Goal: Task Accomplishment & Management: Manage account settings

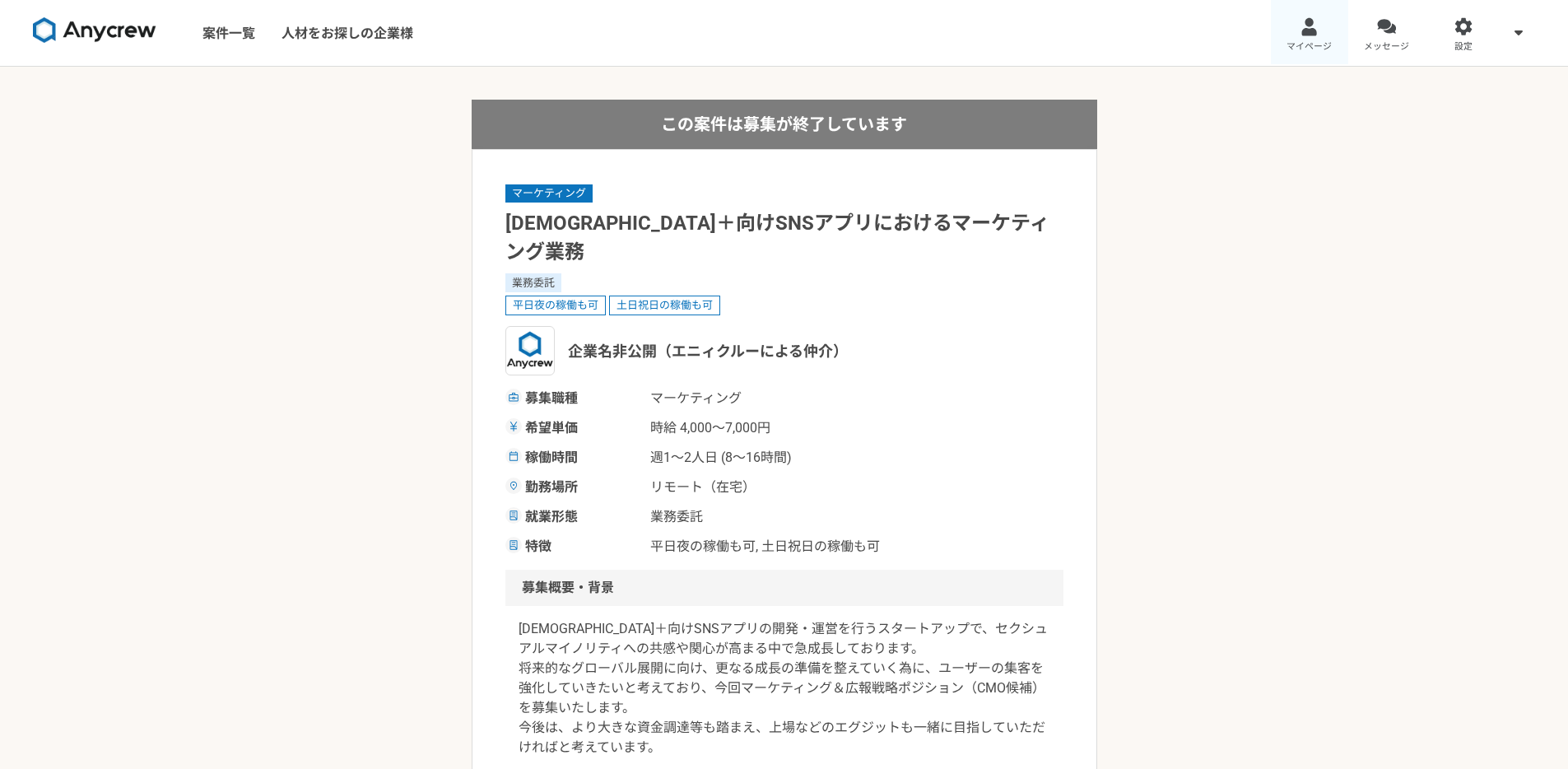
click at [1309, 37] on link "マイページ" at bounding box center [1309, 33] width 77 height 66
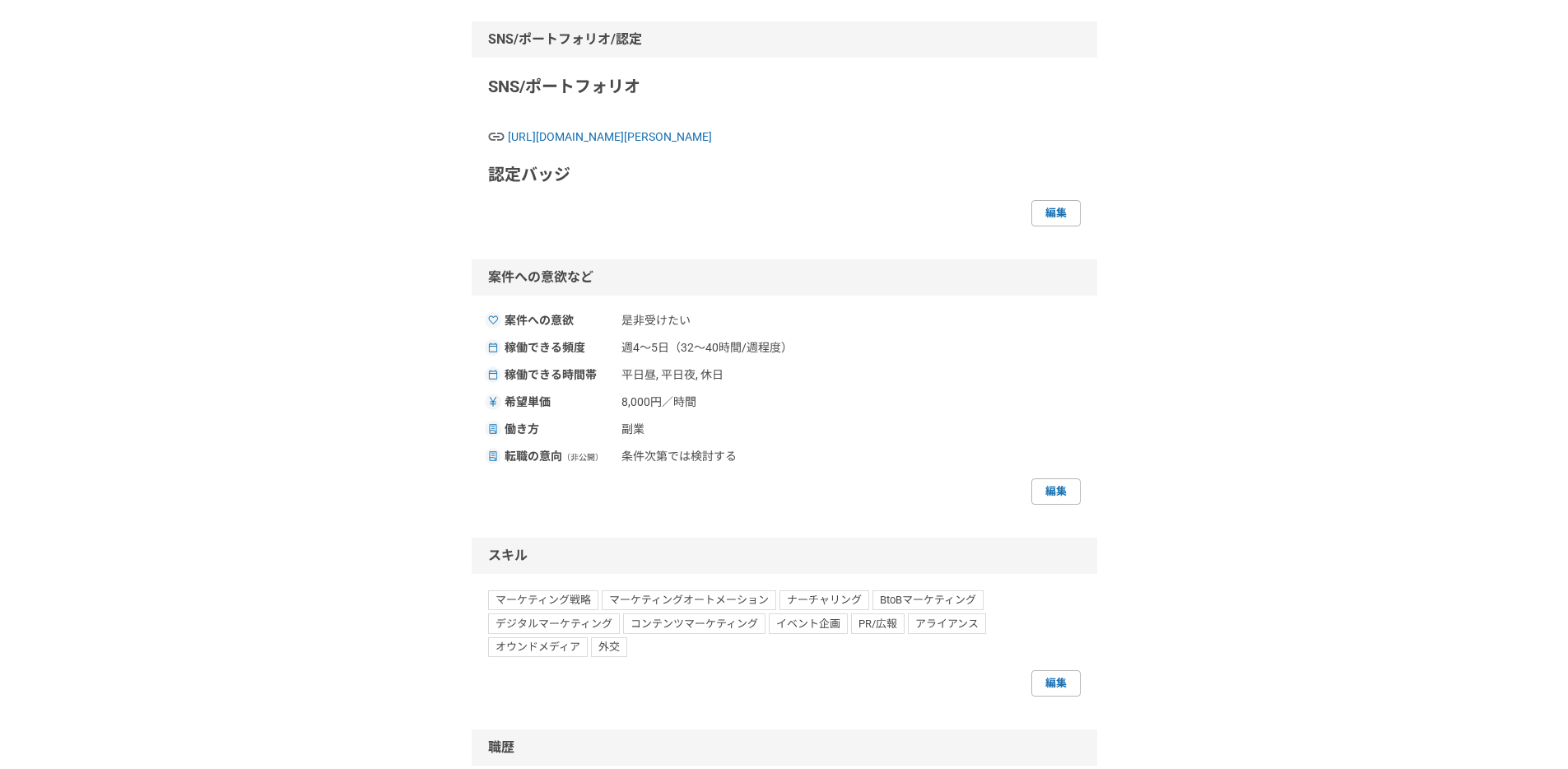
scroll to position [465, 0]
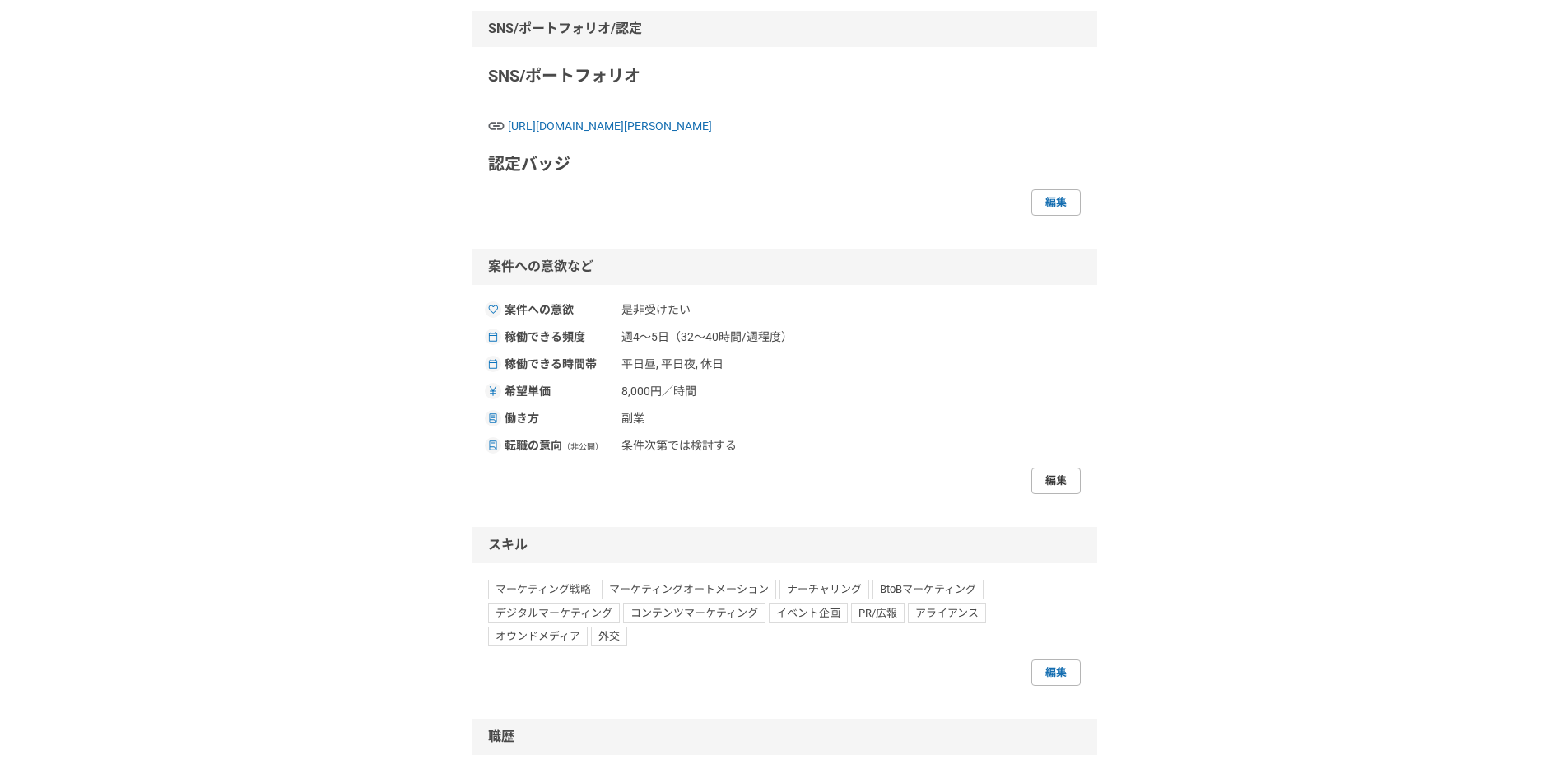
click at [1061, 494] on link "編集" at bounding box center [1056, 481] width 50 height 26
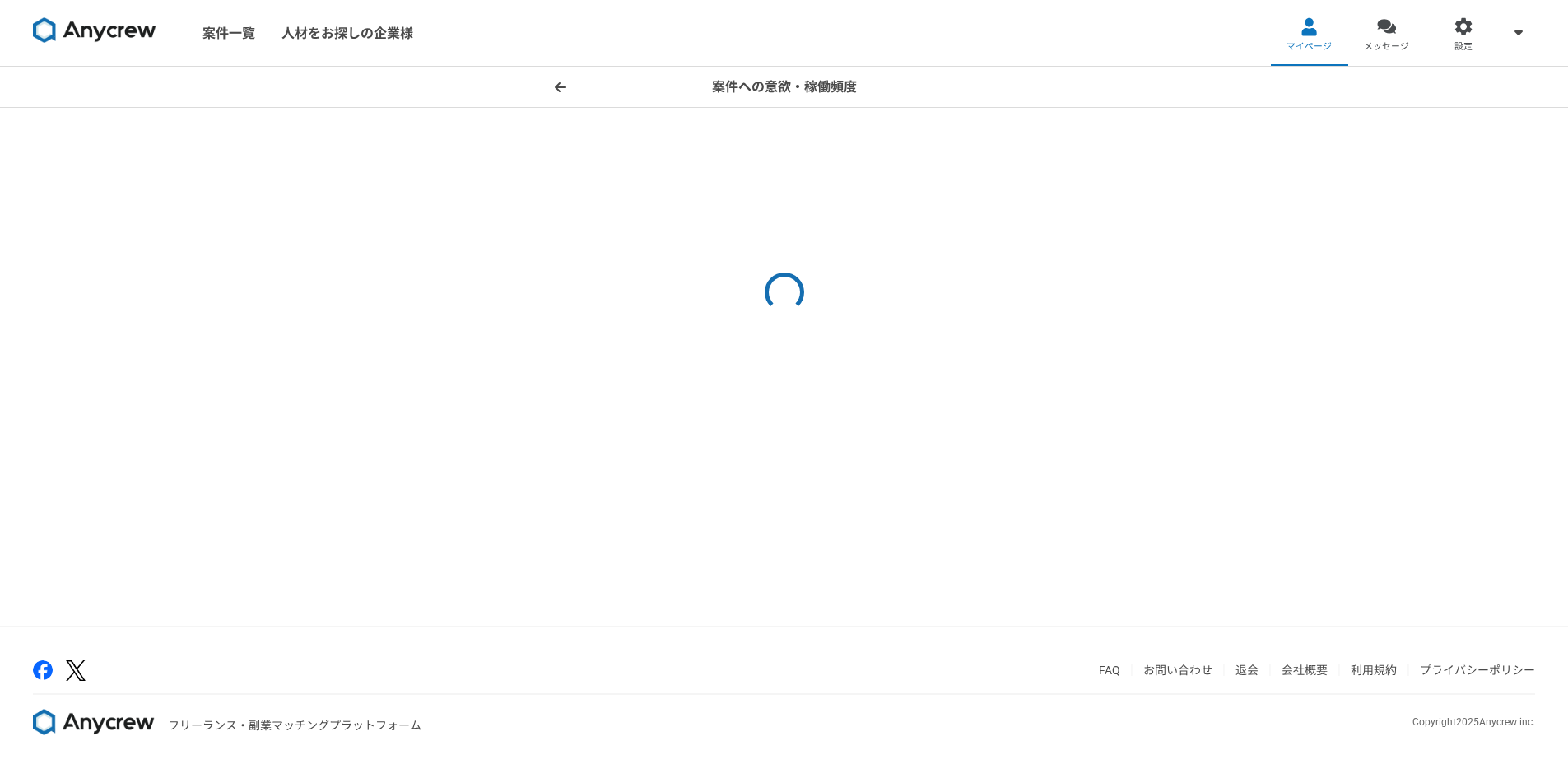
select select "sidejob"
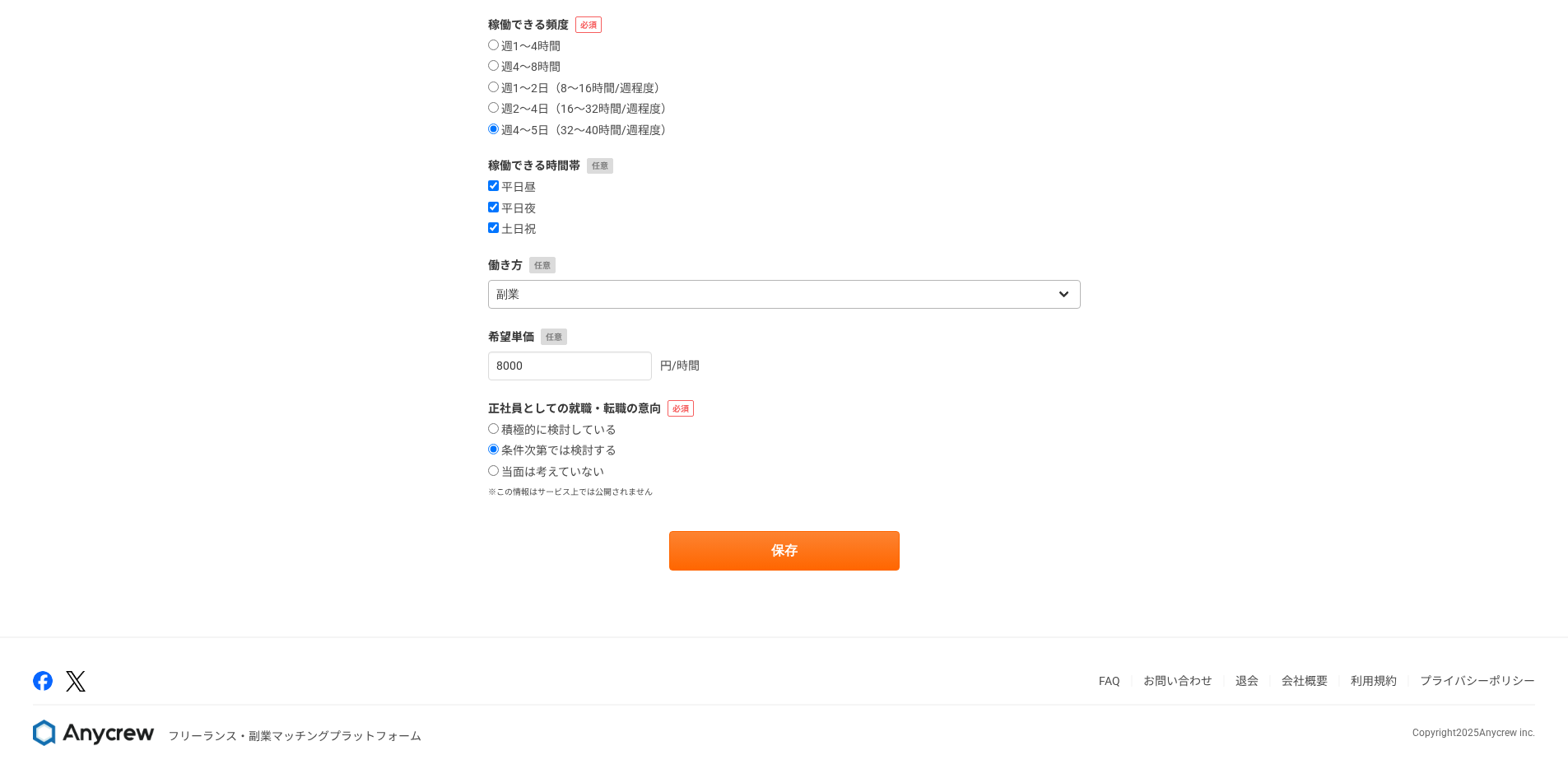
scroll to position [235, 0]
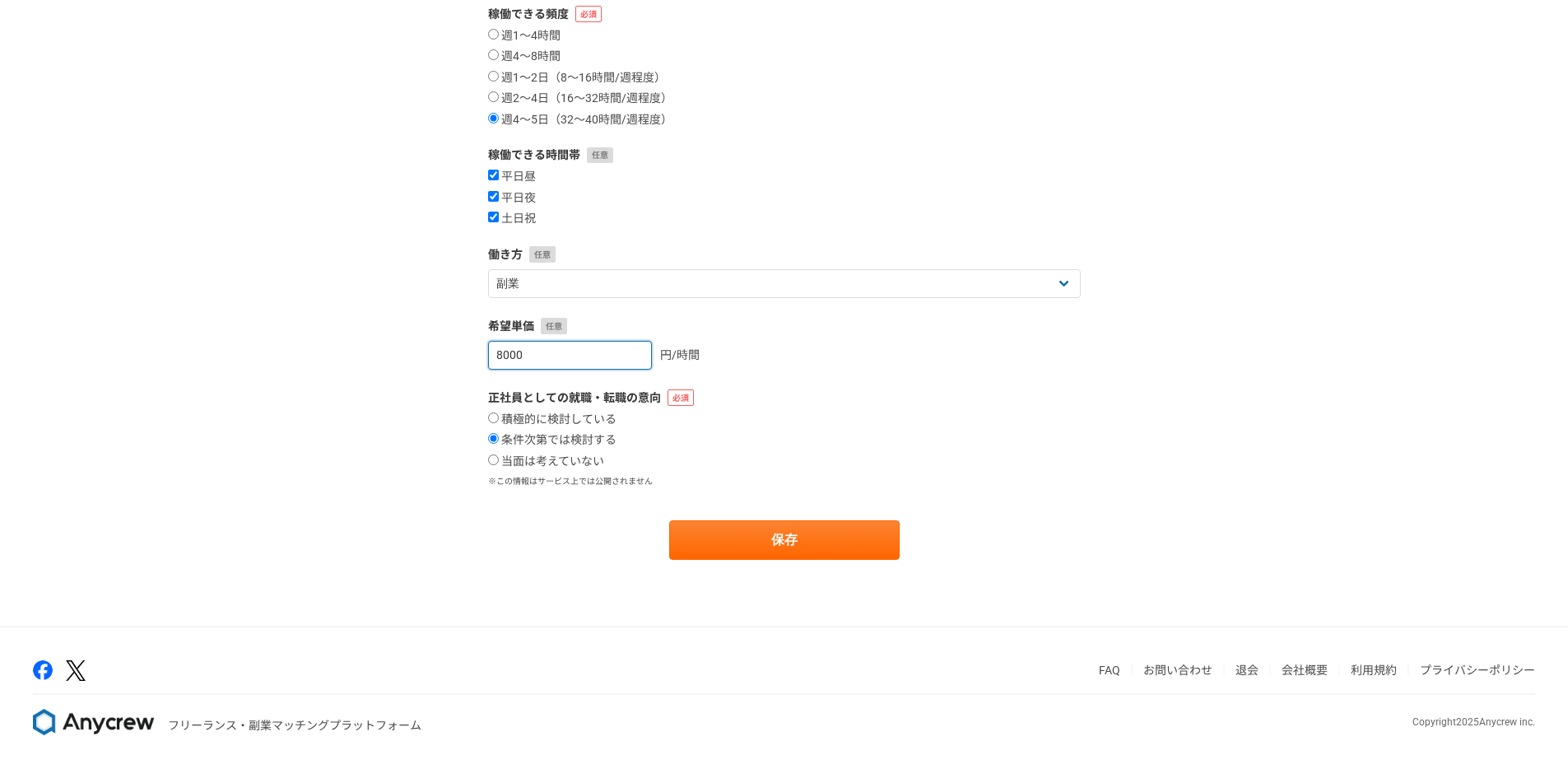
click at [554, 352] on input "8000" at bounding box center [570, 355] width 163 height 29
click at [618, 359] on input "7999" at bounding box center [570, 355] width 163 height 29
click at [589, 359] on input "7999" at bounding box center [570, 355] width 163 height 29
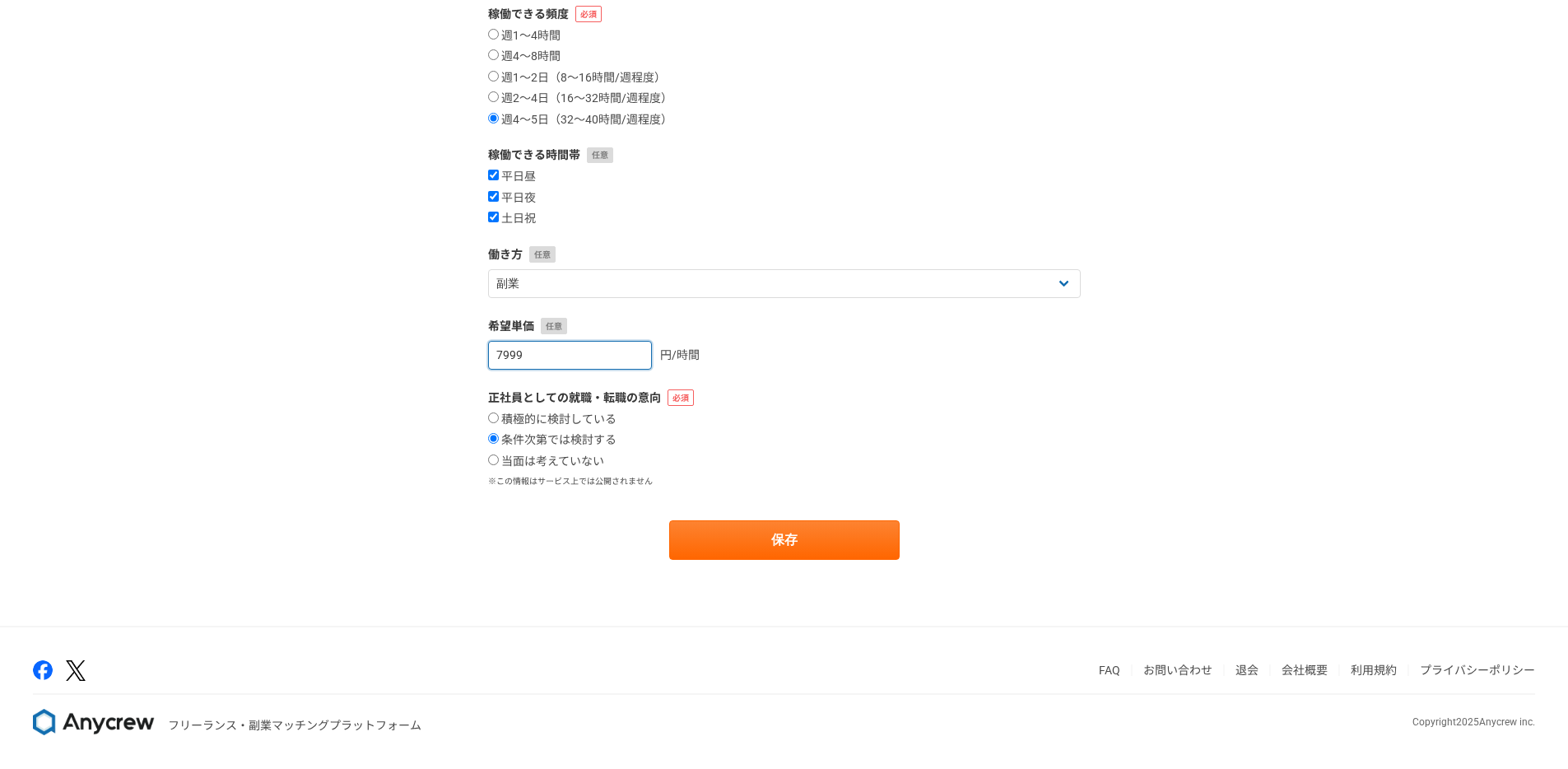
click at [589, 359] on input "7999" at bounding box center [570, 355] width 163 height 29
type input "7000"
click at [713, 405] on label "正社員としての就職・転職の意向" at bounding box center [784, 398] width 592 height 17
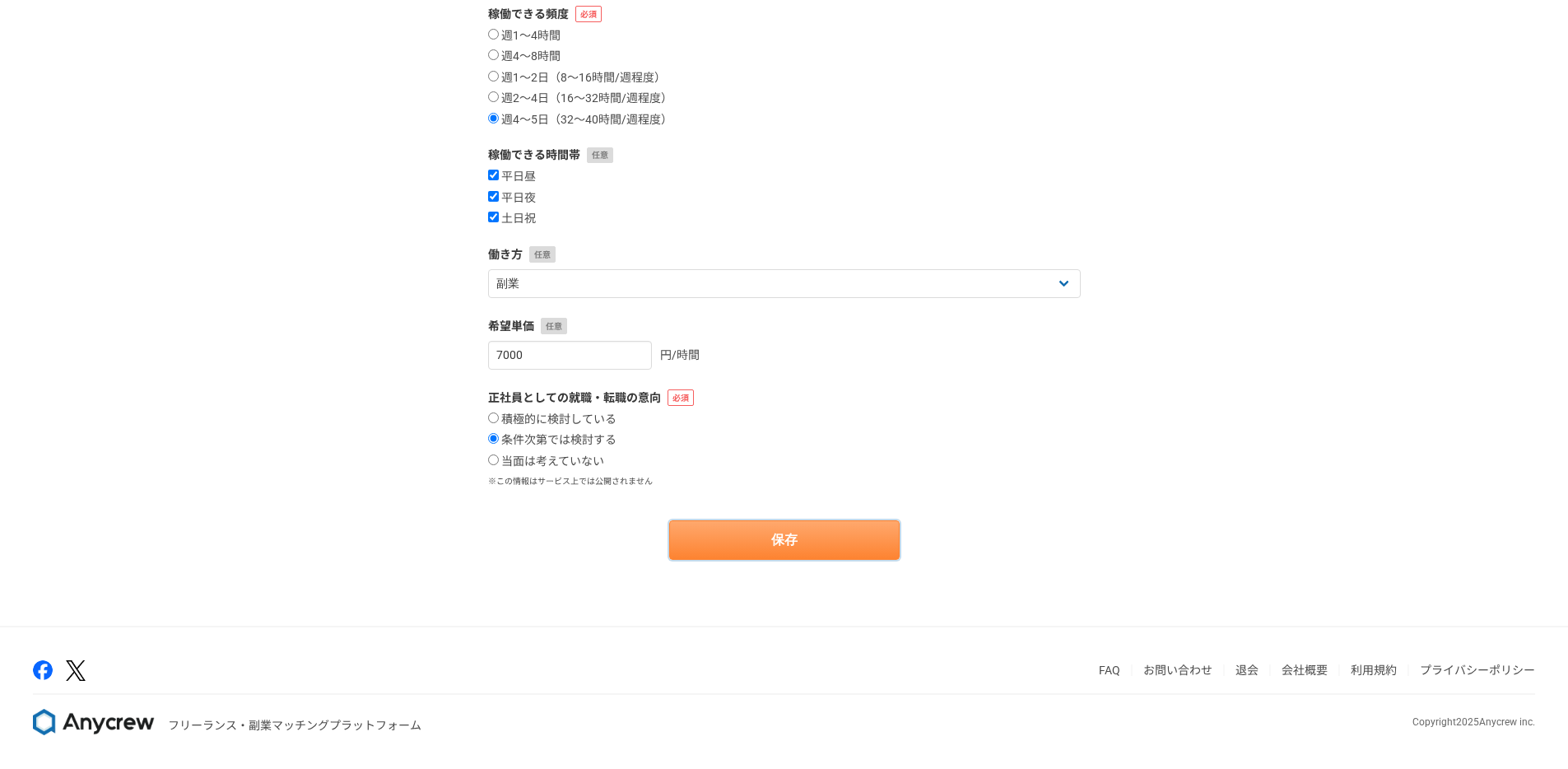
click at [726, 529] on button "保存" at bounding box center [784, 539] width 230 height 39
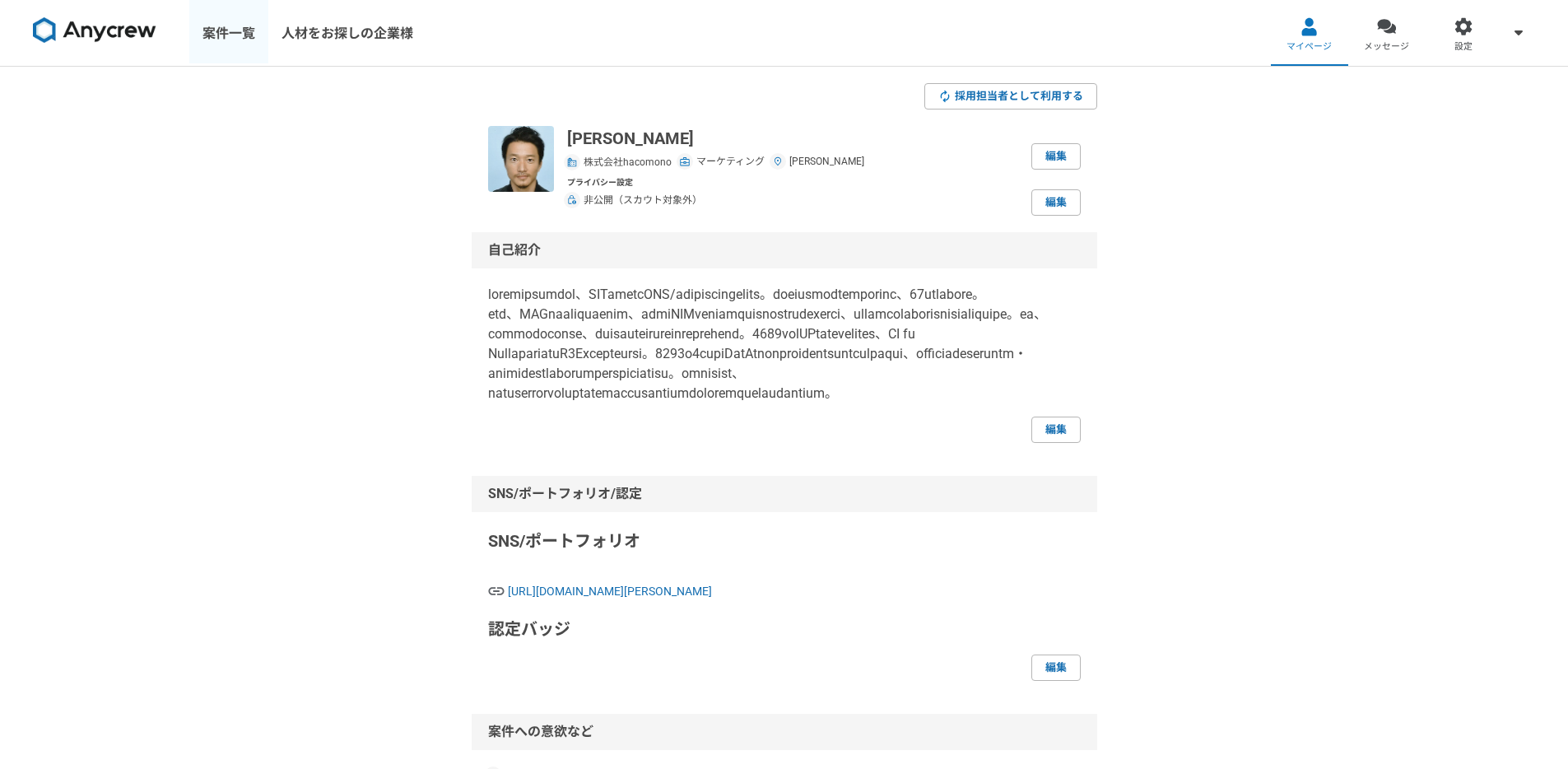
click at [251, 23] on link "案件一覧" at bounding box center [229, 33] width 79 height 66
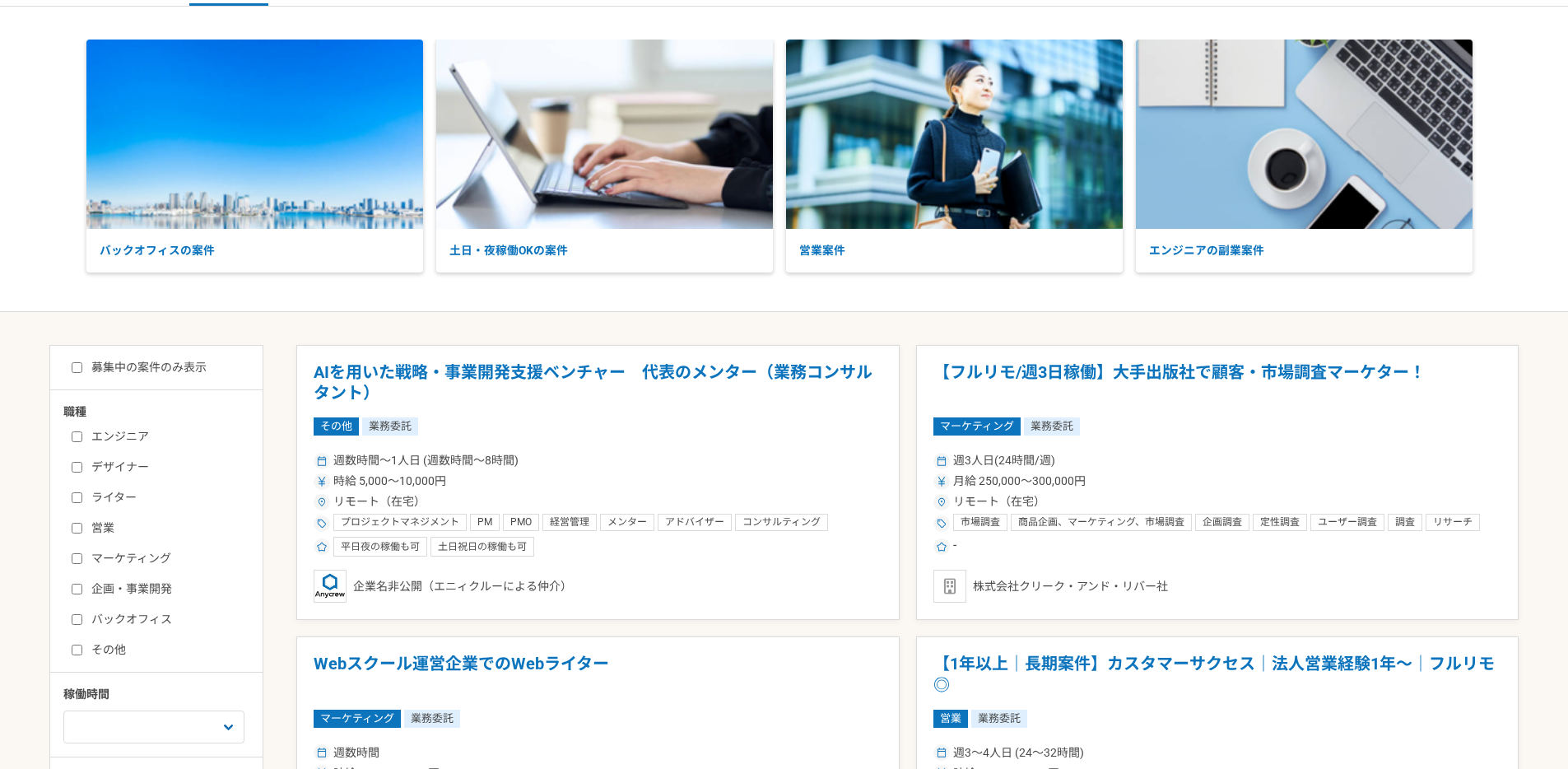
scroll to position [65, 0]
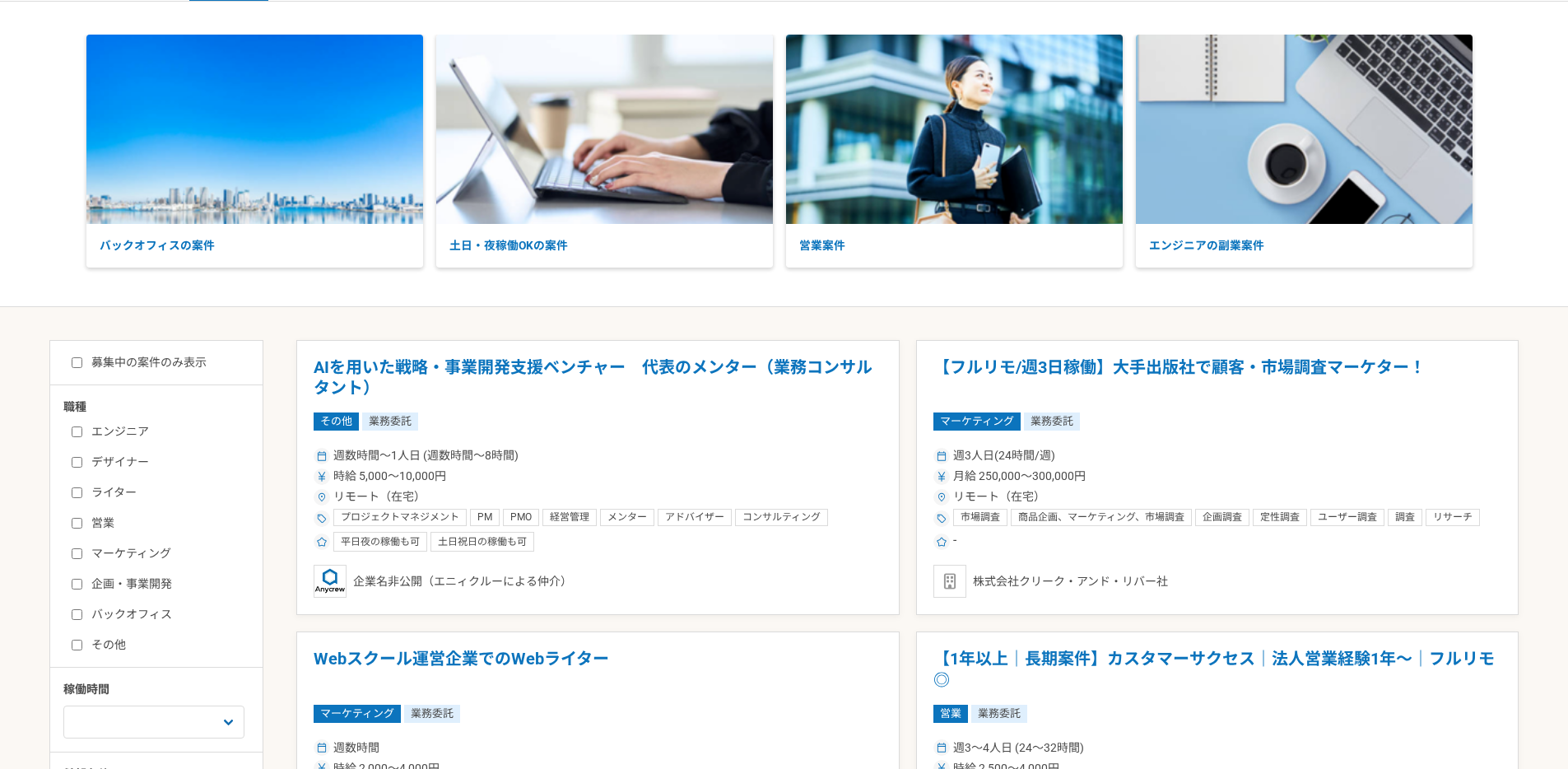
click at [122, 550] on label "マーケティング" at bounding box center [166, 553] width 190 height 17
click at [83, 550] on input "マーケティング" at bounding box center [77, 553] width 10 height 10
checkbox input "true"
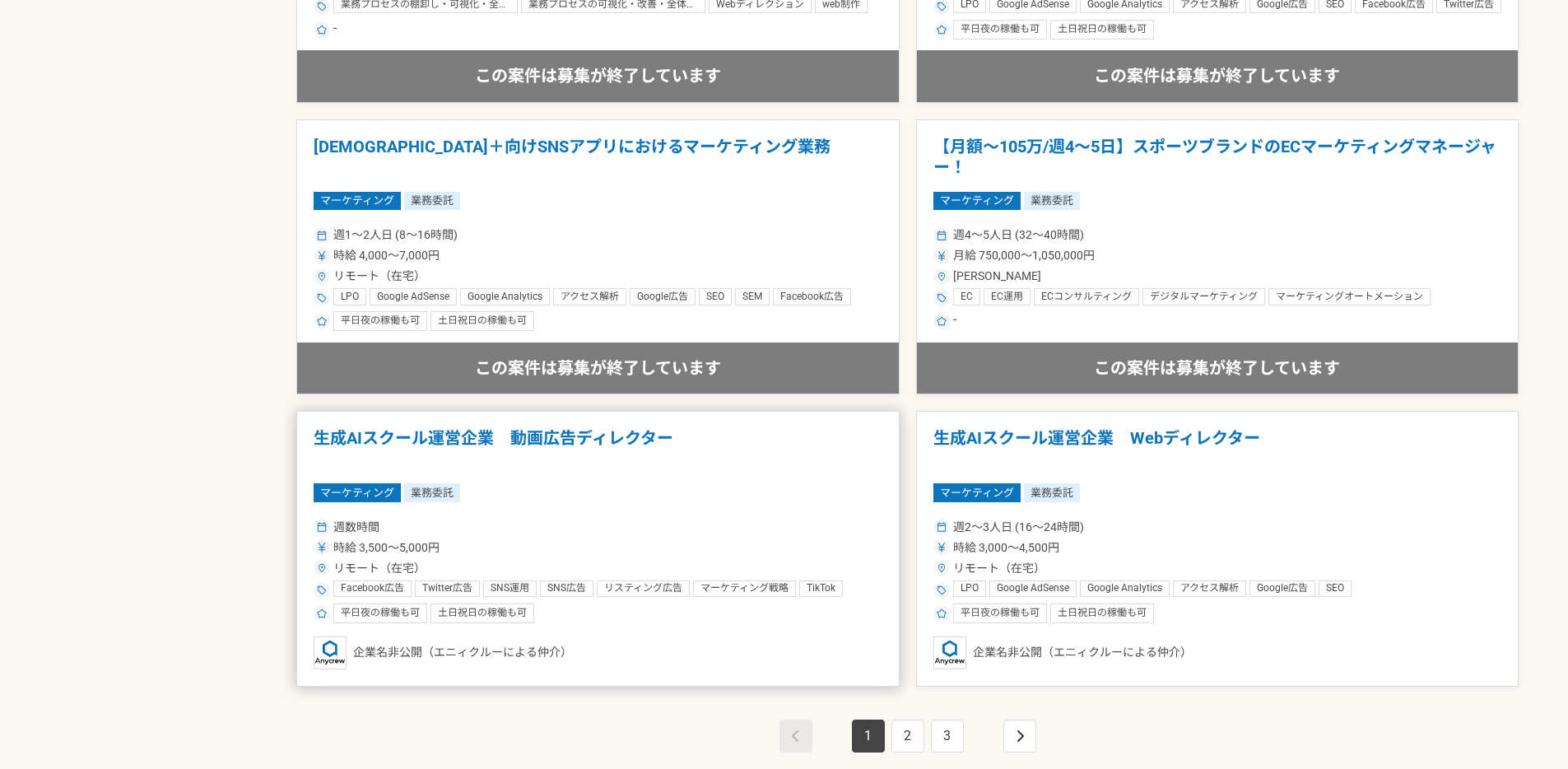
scroll to position [2718, 0]
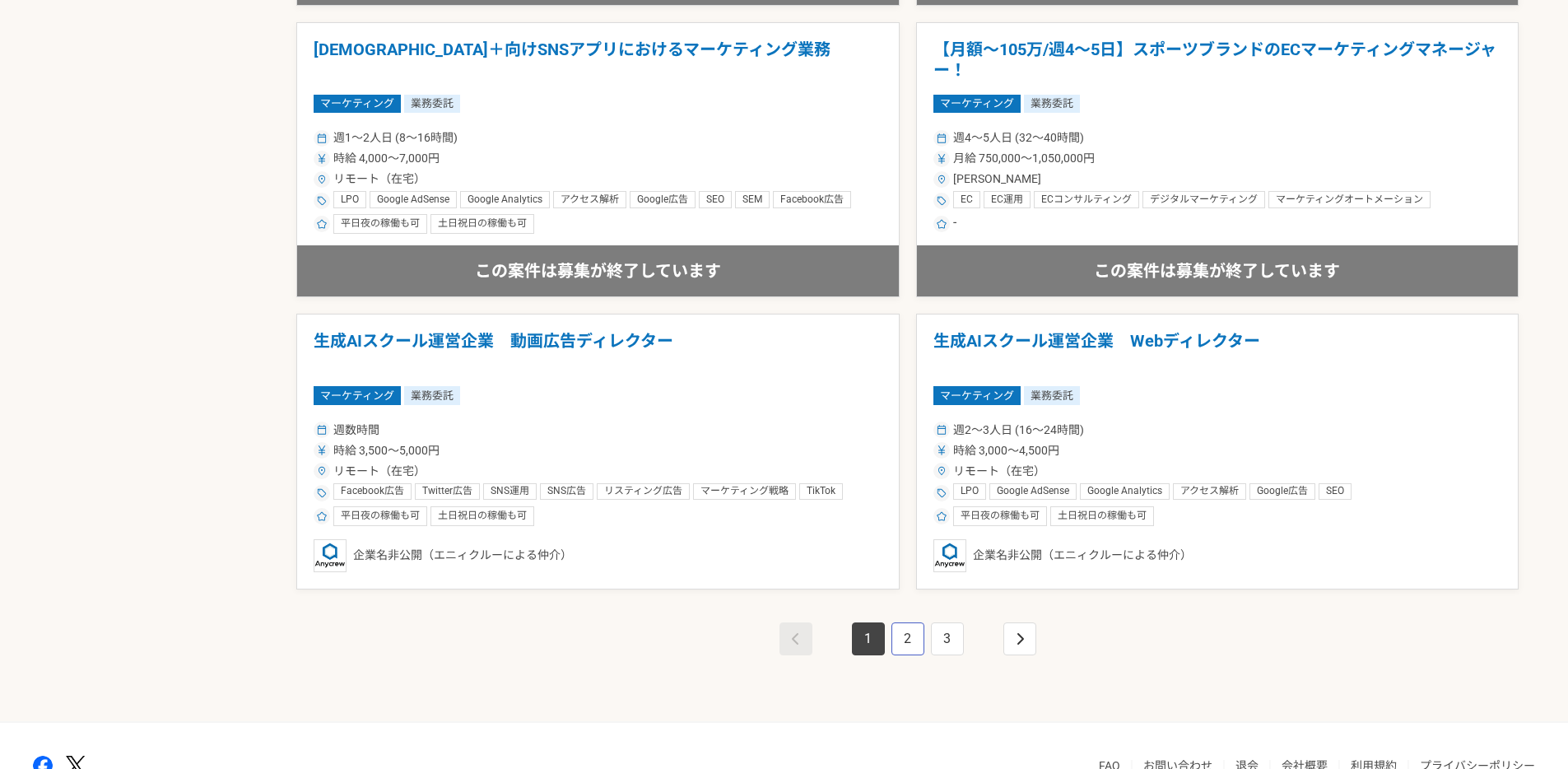
click at [908, 639] on link "2" at bounding box center [908, 639] width 33 height 33
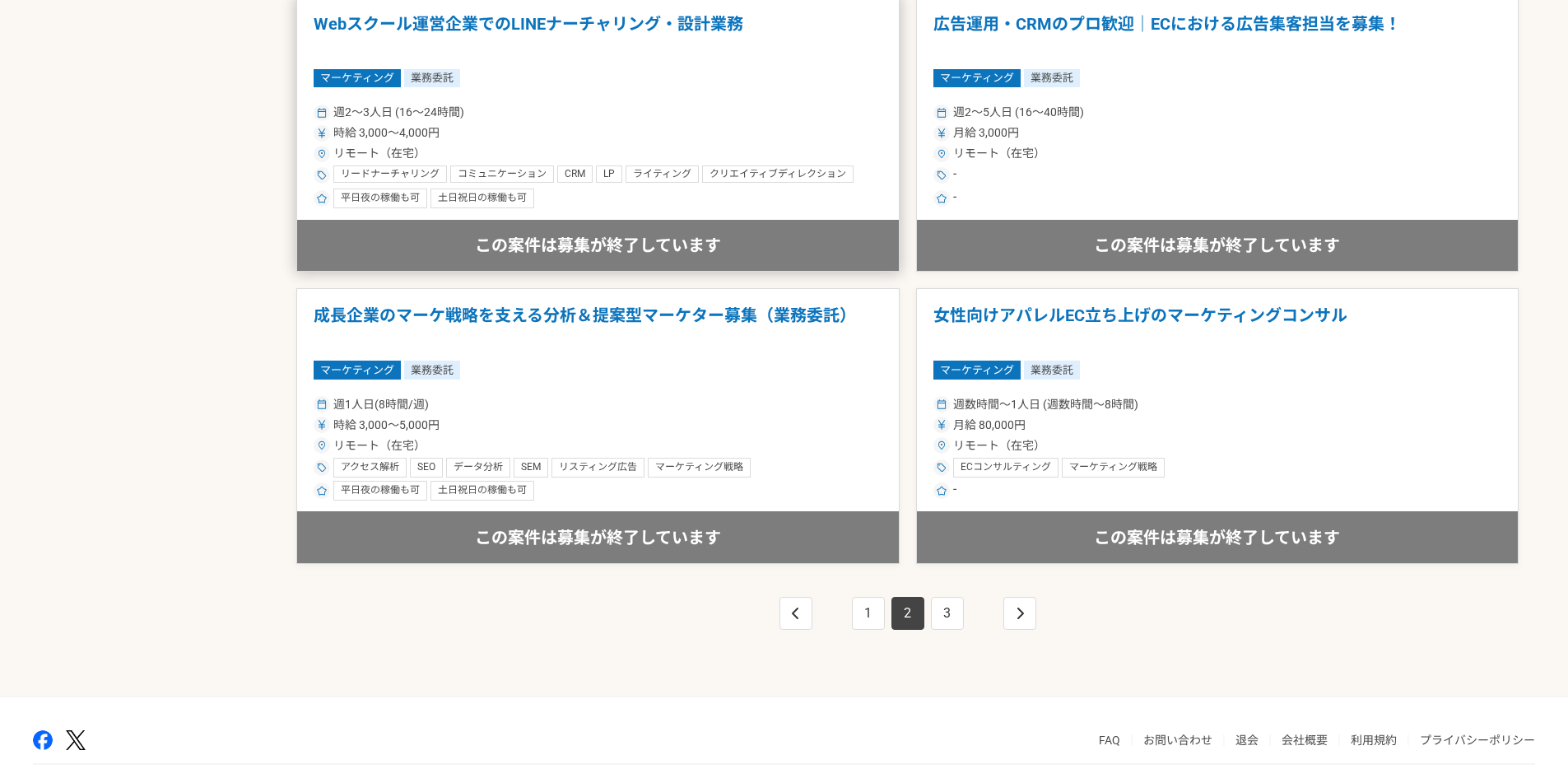
scroll to position [2814, 0]
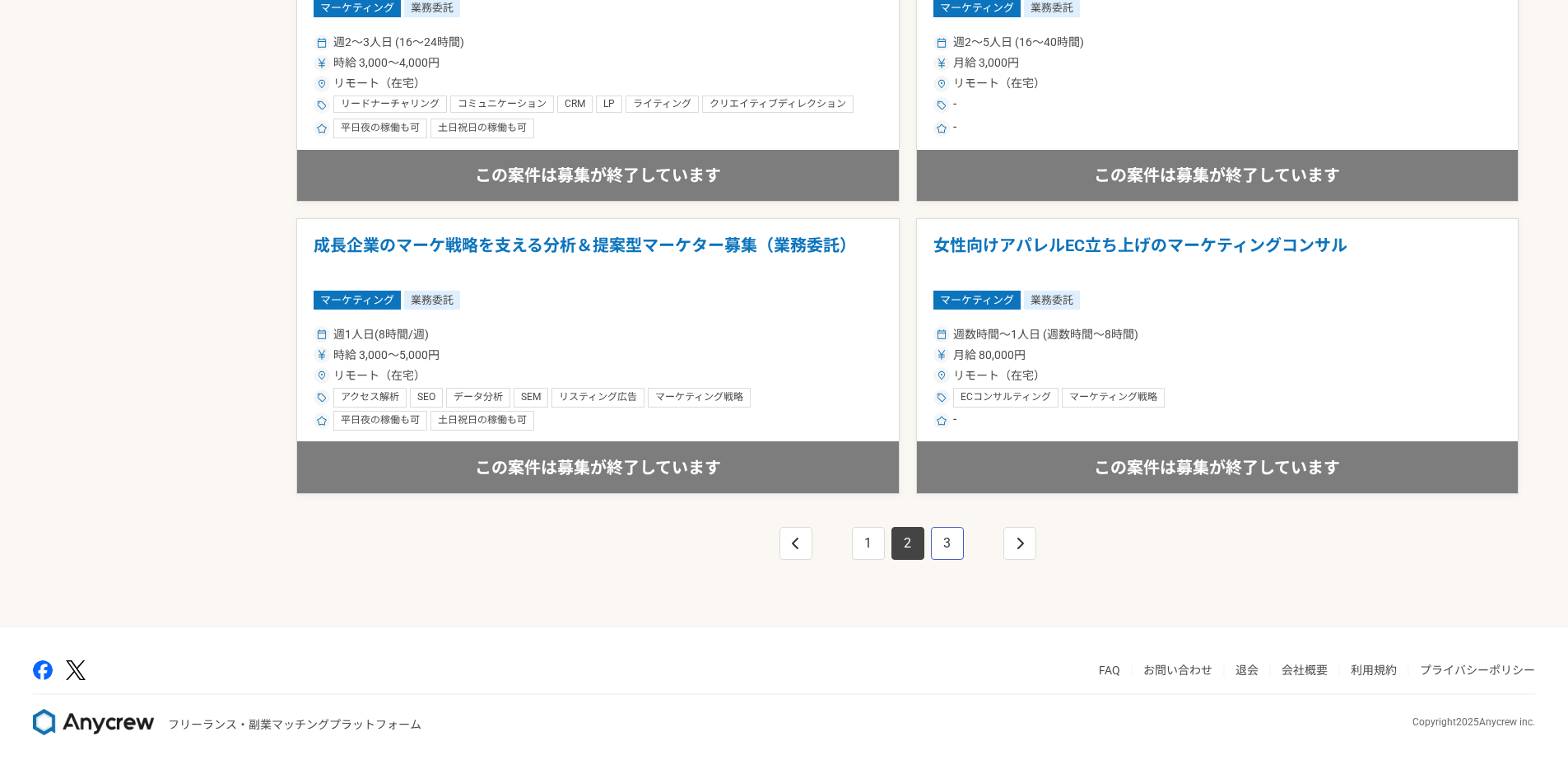
click at [936, 550] on link "3" at bounding box center [947, 544] width 33 height 33
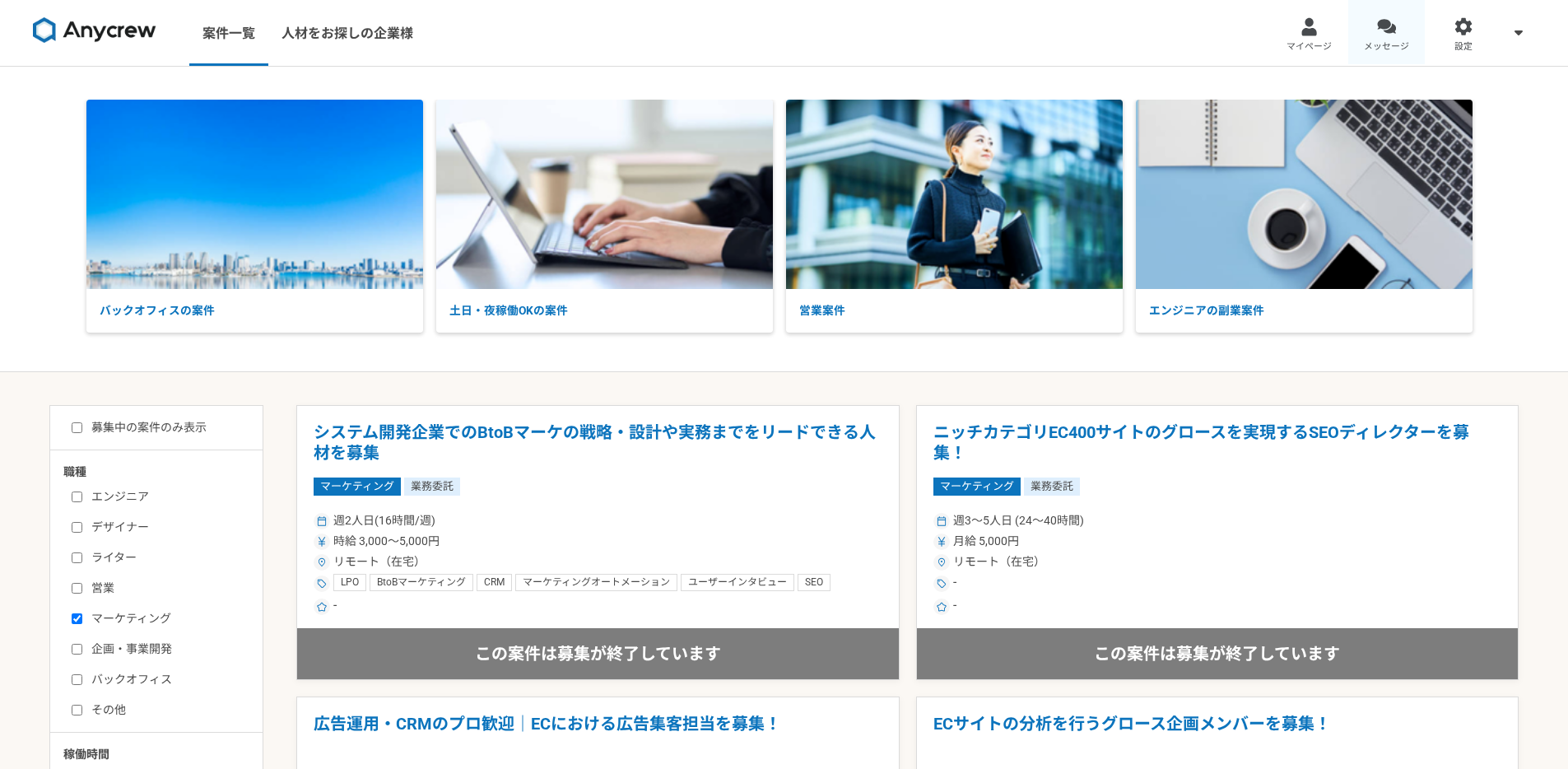
click at [1398, 44] on span "メッセージ" at bounding box center [1386, 46] width 45 height 13
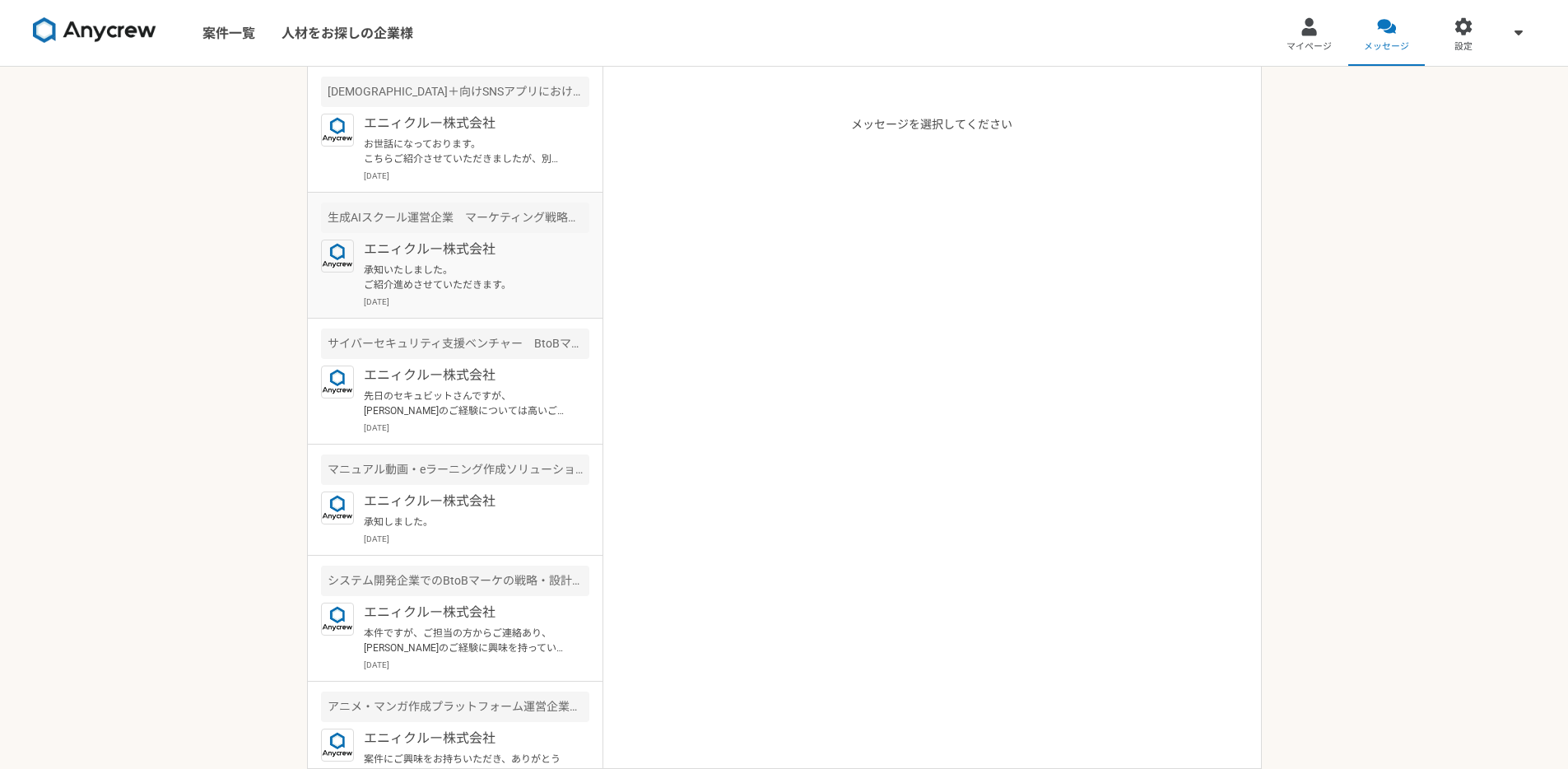
click at [469, 284] on p "承知いたしました。 ご紹介進めさせていただきます。" at bounding box center [465, 278] width 204 height 30
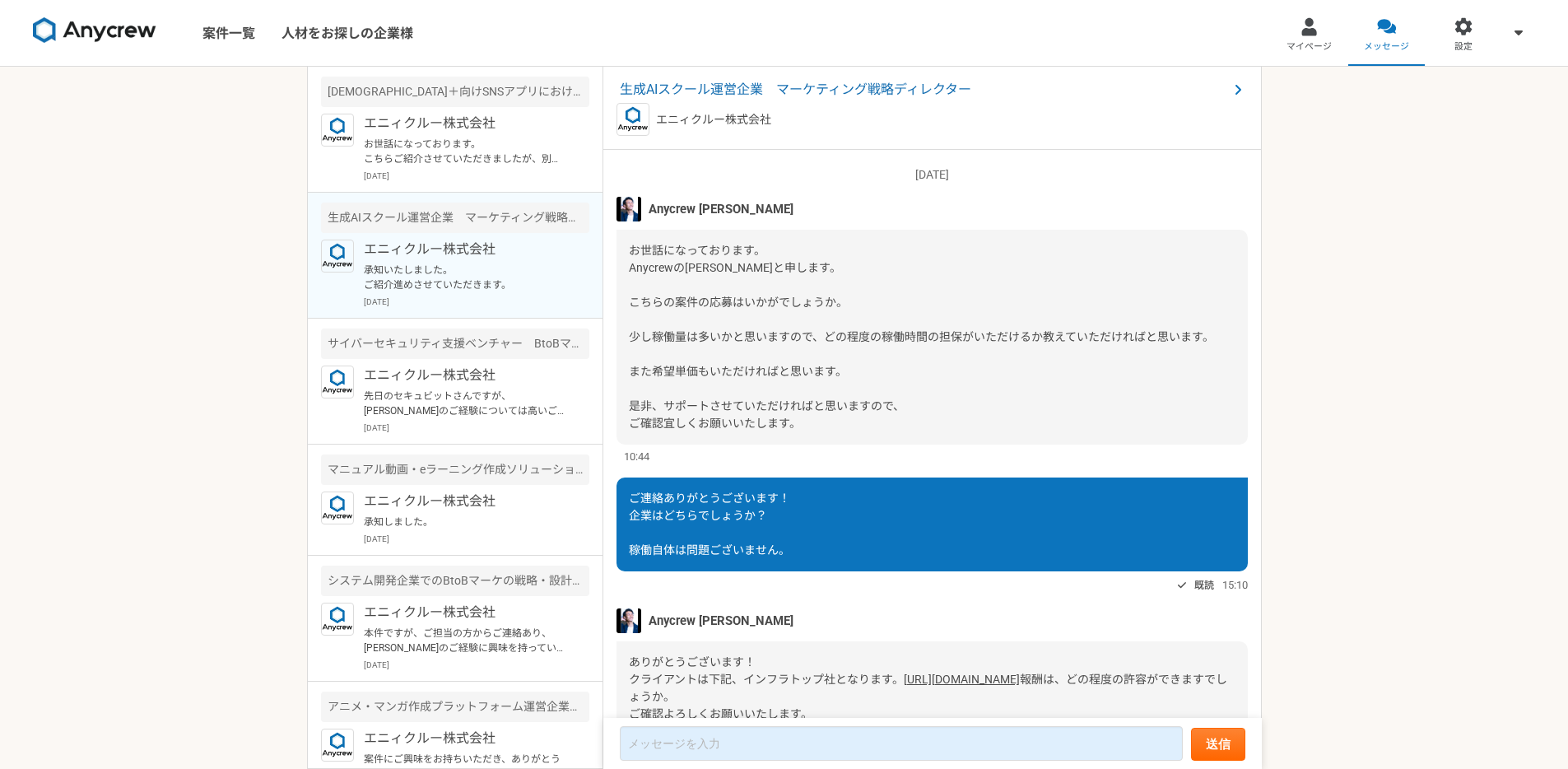
scroll to position [388, 0]
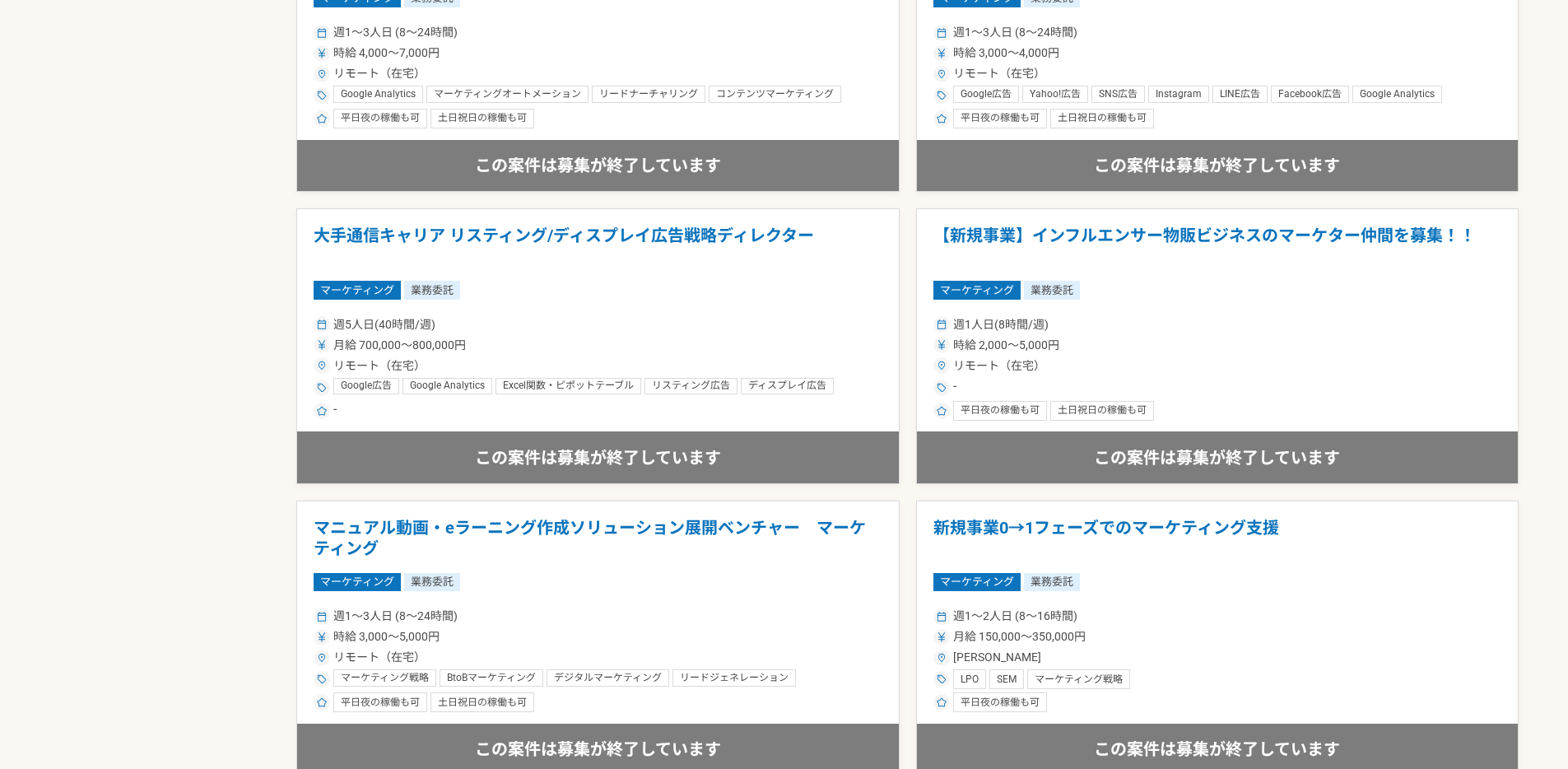
scroll to position [2814, 0]
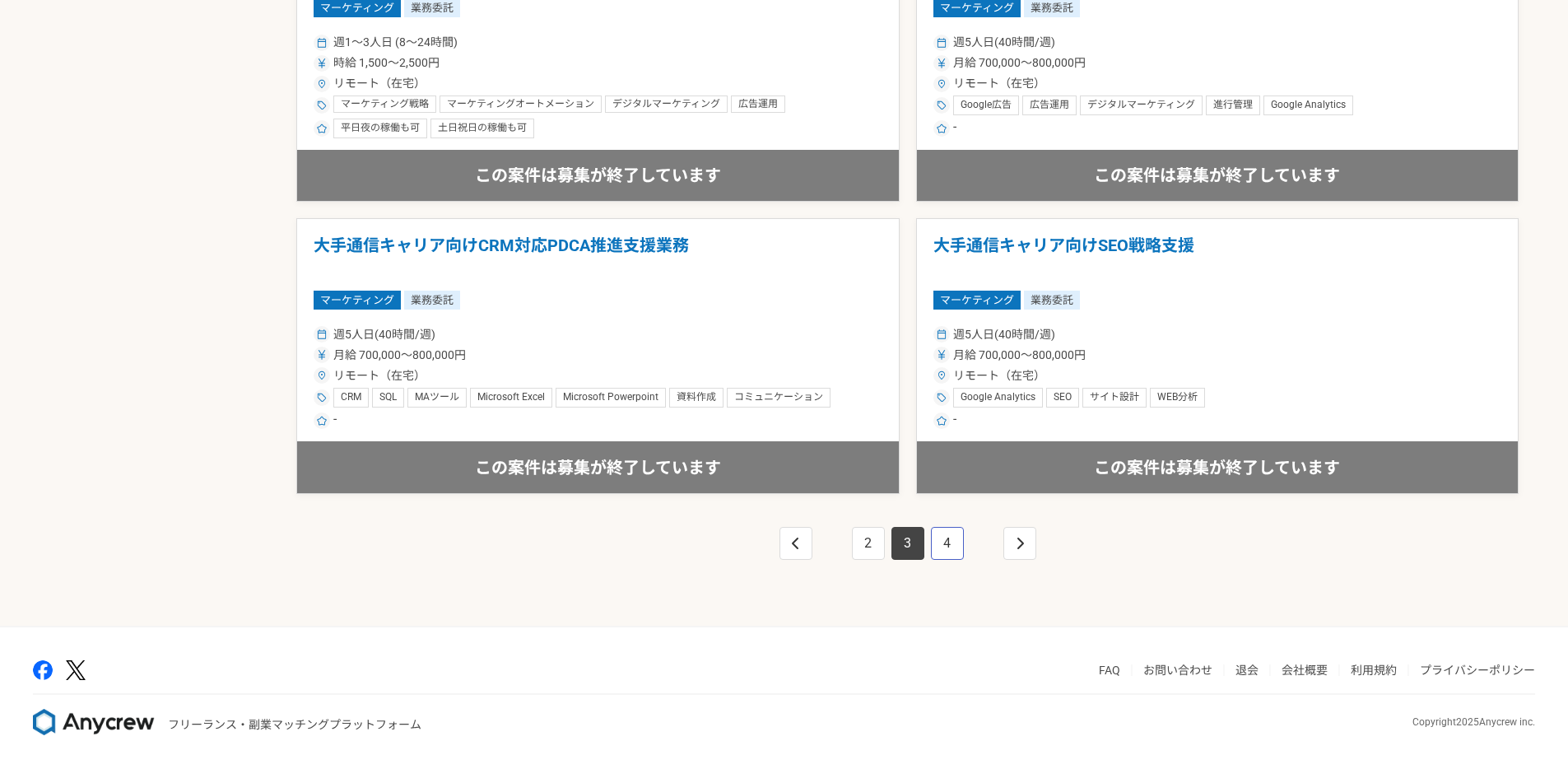
click at [944, 544] on link "4" at bounding box center [947, 544] width 33 height 33
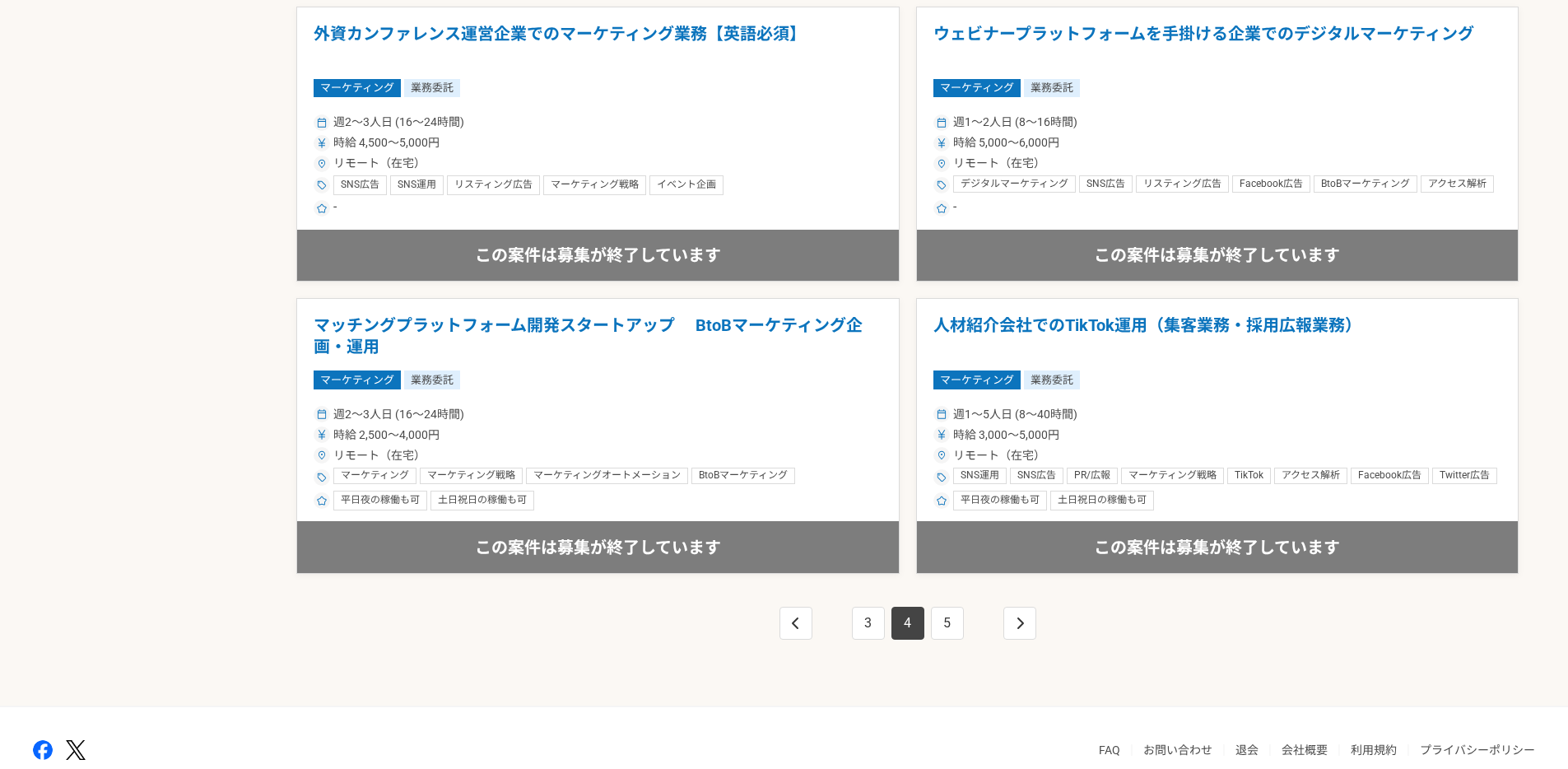
scroll to position [2814, 0]
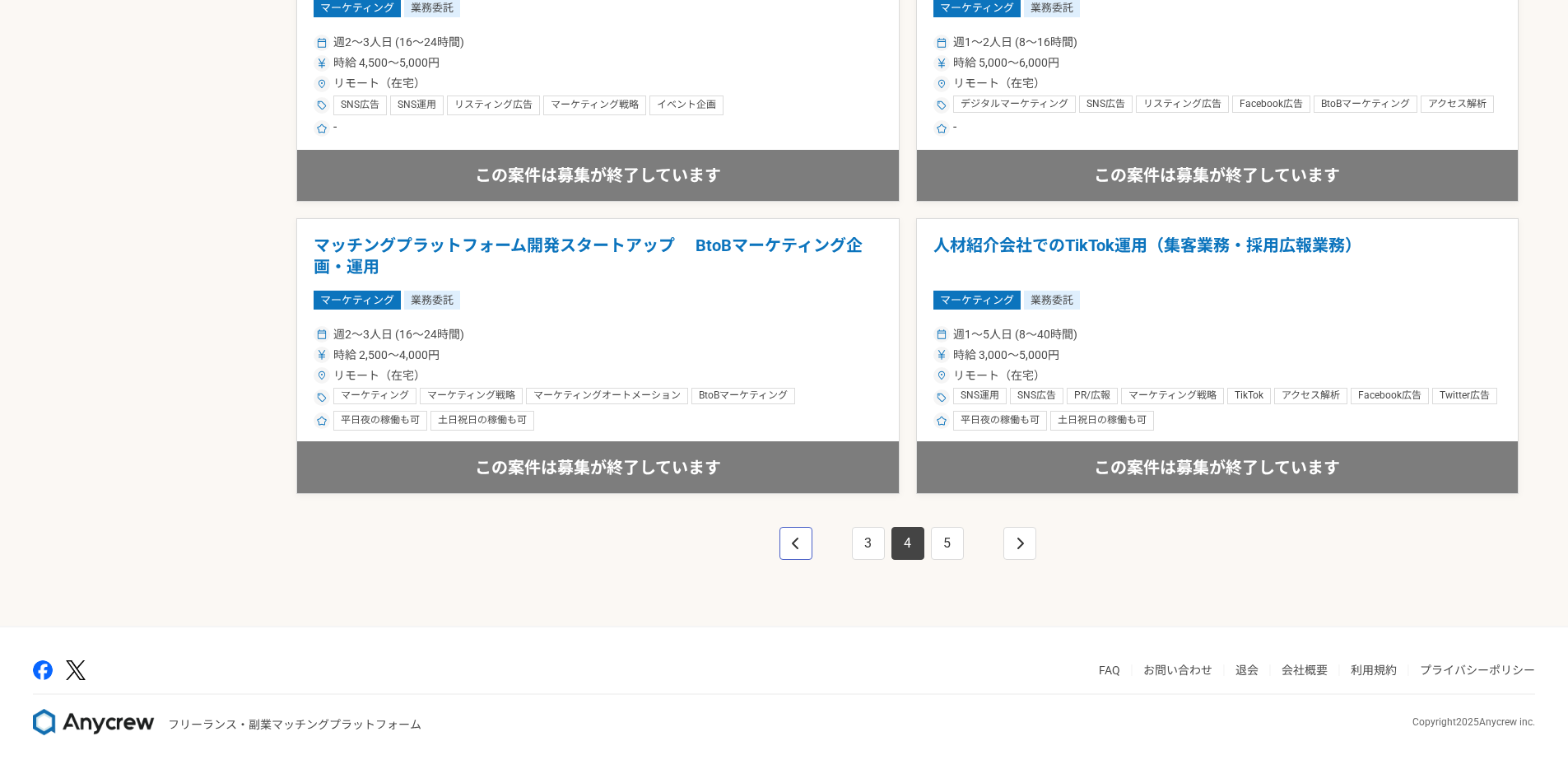
click at [792, 545] on icon "pagination" at bounding box center [795, 543] width 7 height 11
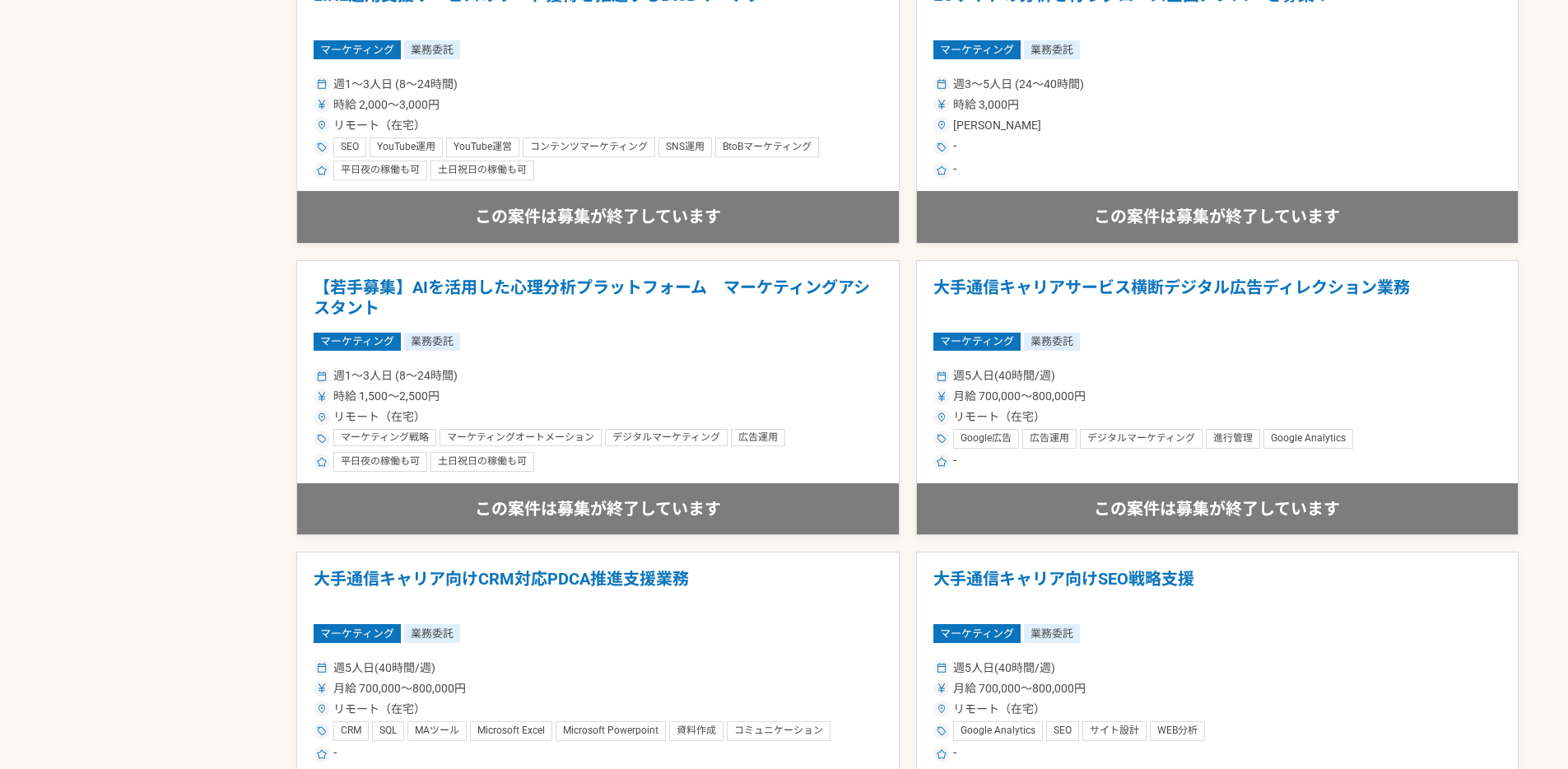
scroll to position [2814, 0]
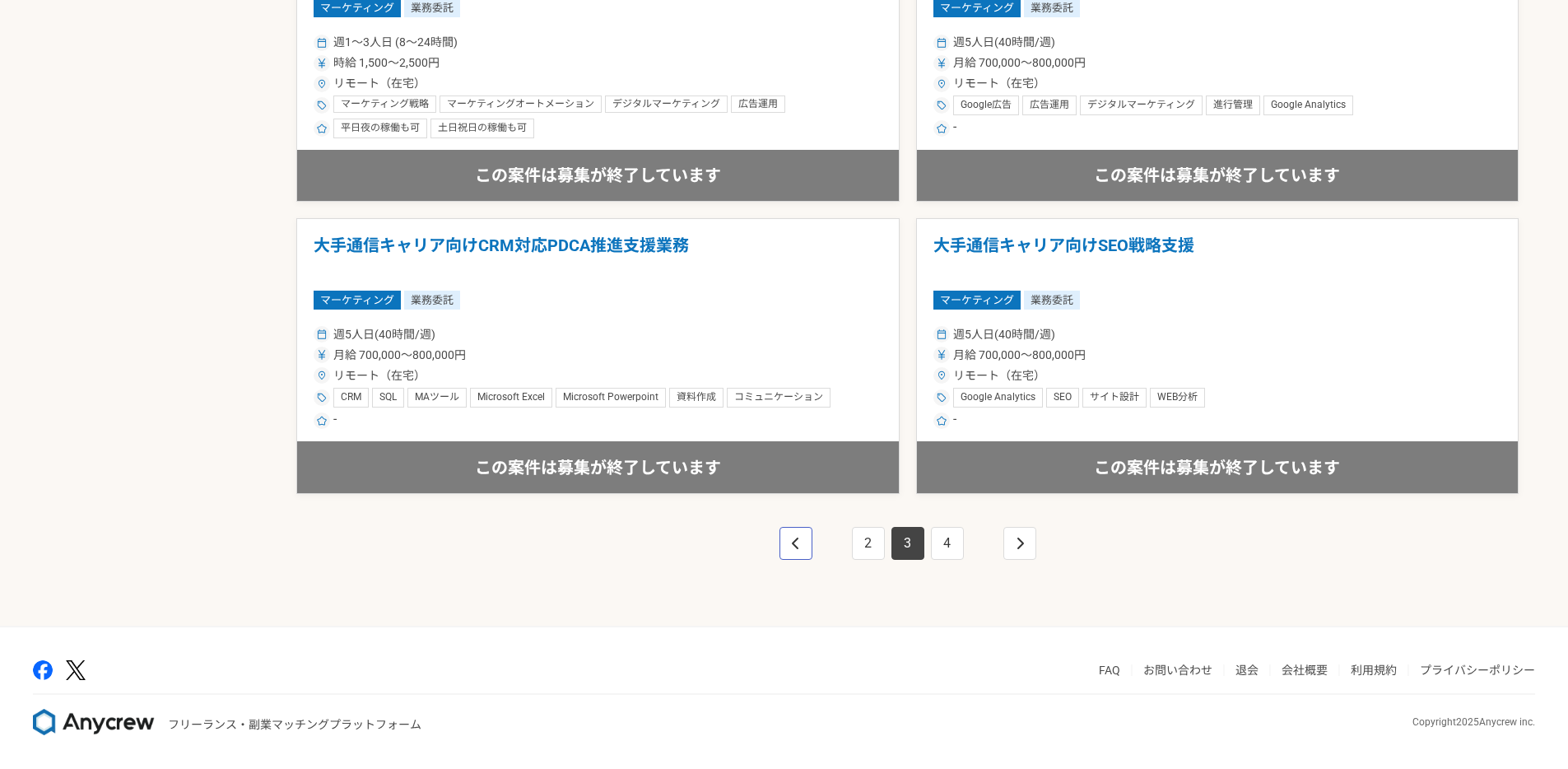
click at [792, 545] on icon "pagination" at bounding box center [795, 543] width 7 height 11
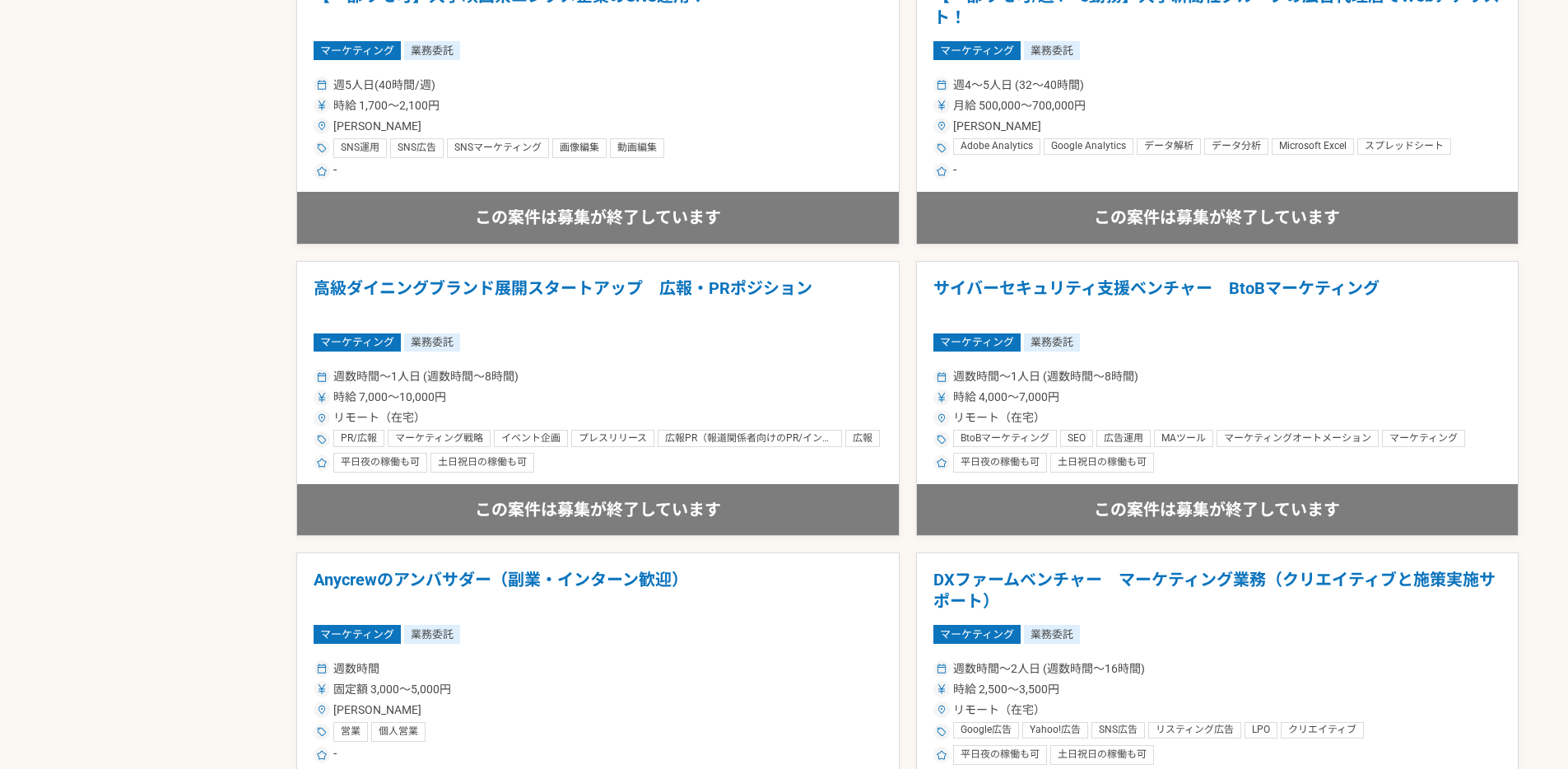
scroll to position [2814, 0]
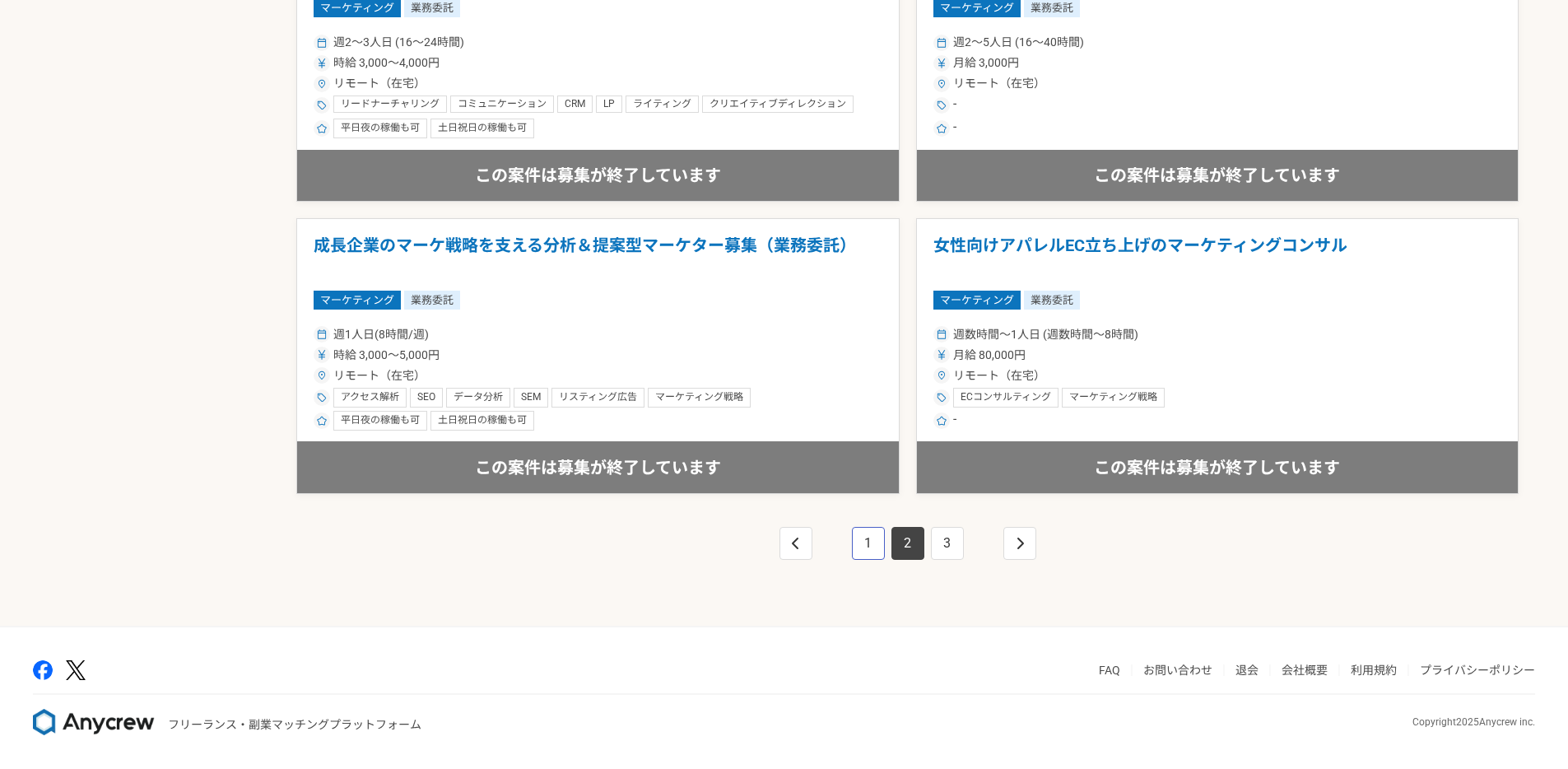
click at [867, 542] on link "1" at bounding box center [868, 544] width 33 height 33
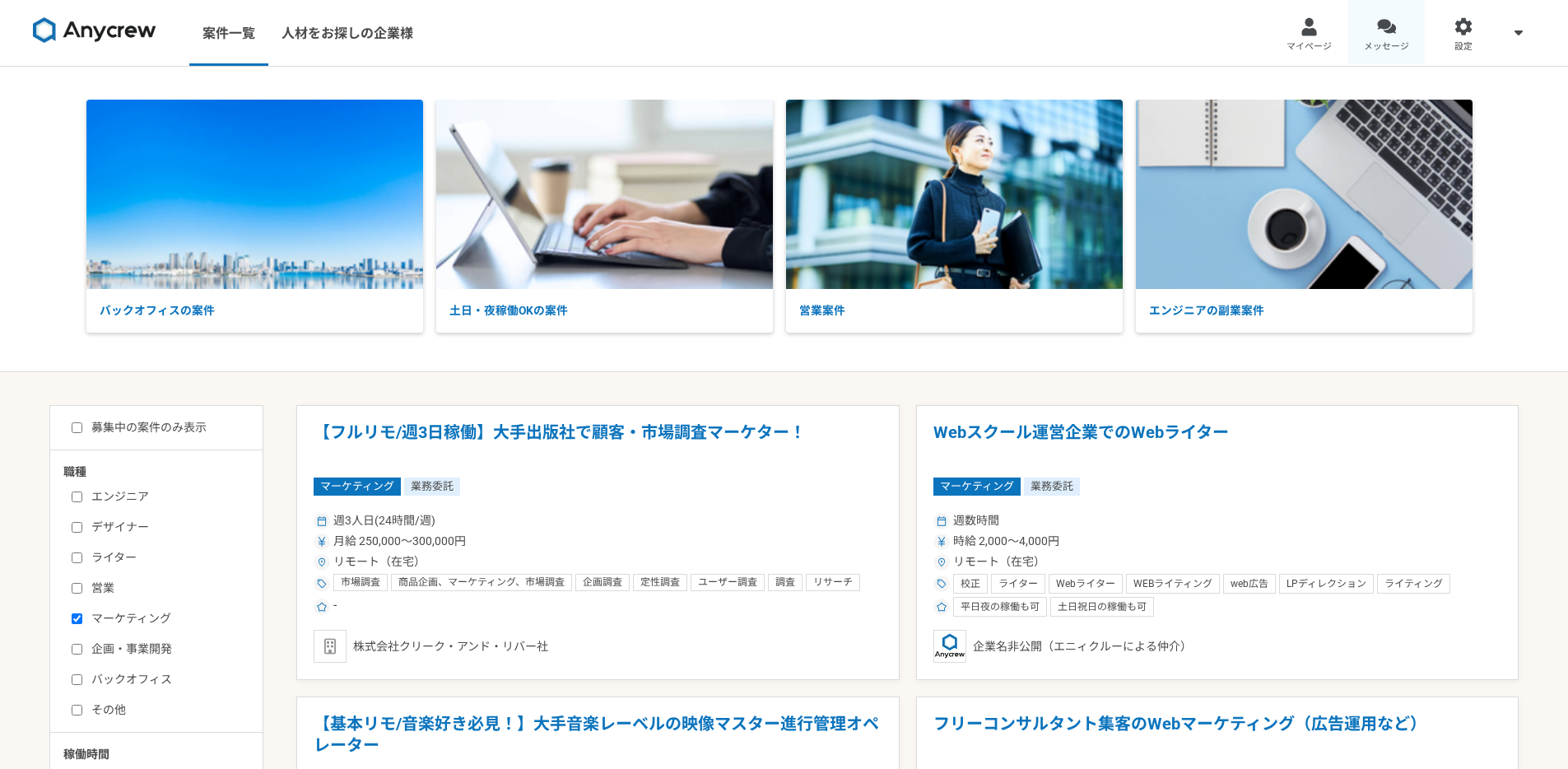
click at [1391, 36] on link "メッセージ" at bounding box center [1386, 33] width 77 height 66
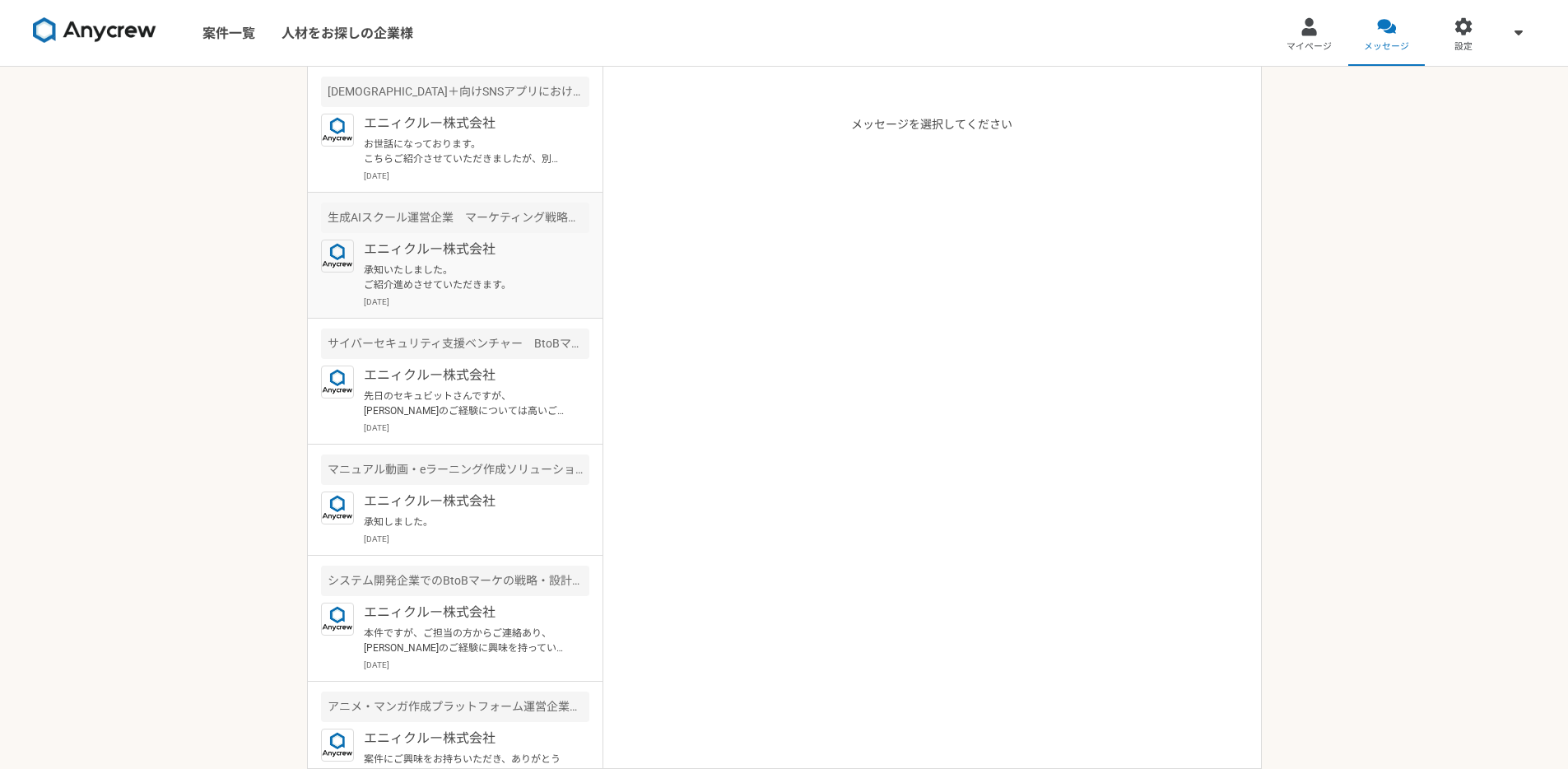
click at [440, 260] on div "エニィクルー株式会社 承知いたしました。 ご紹介進めさせていただきます。 [DATE]" at bounding box center [476, 273] width 225 height 69
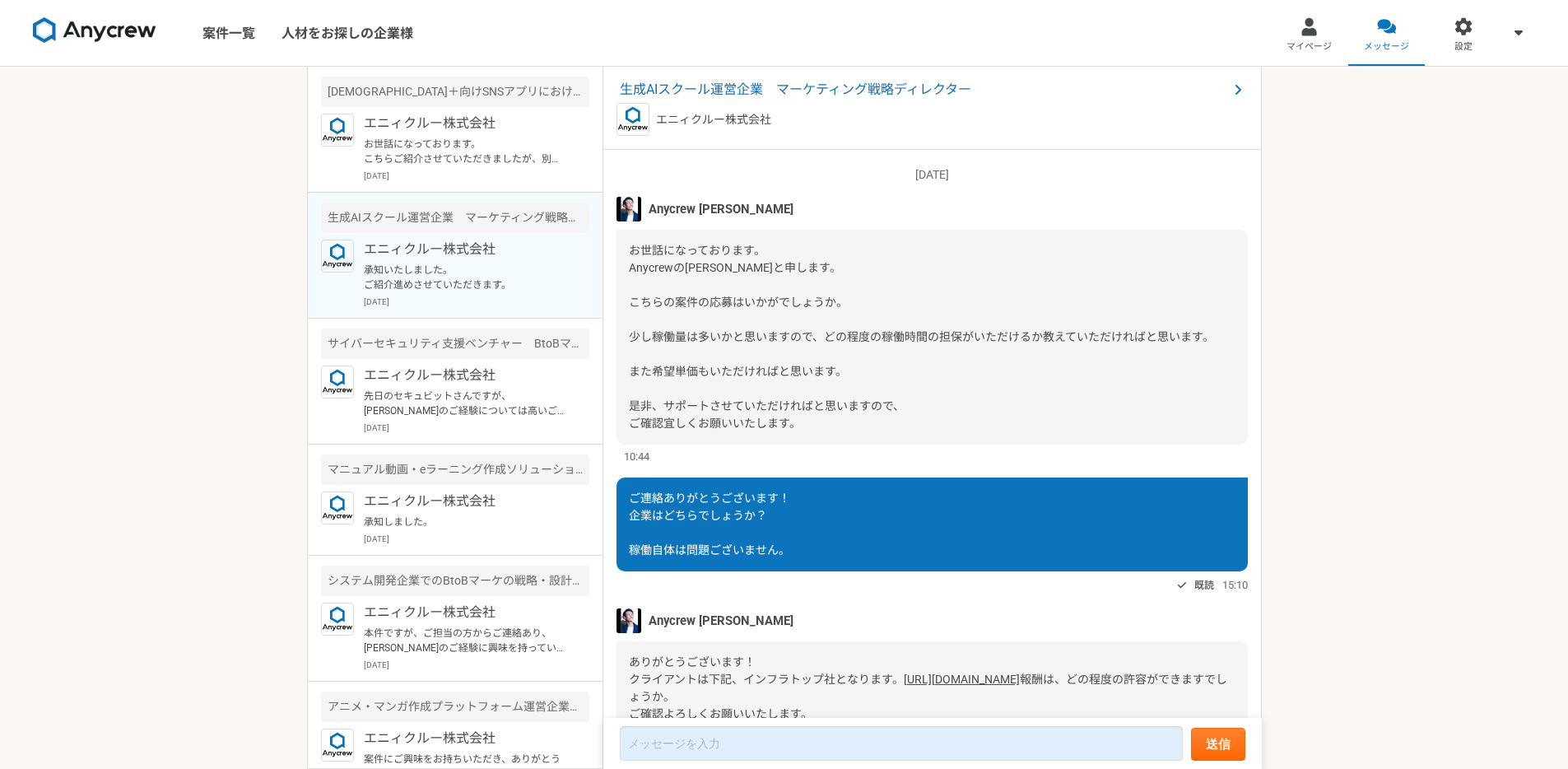
scroll to position [388, 0]
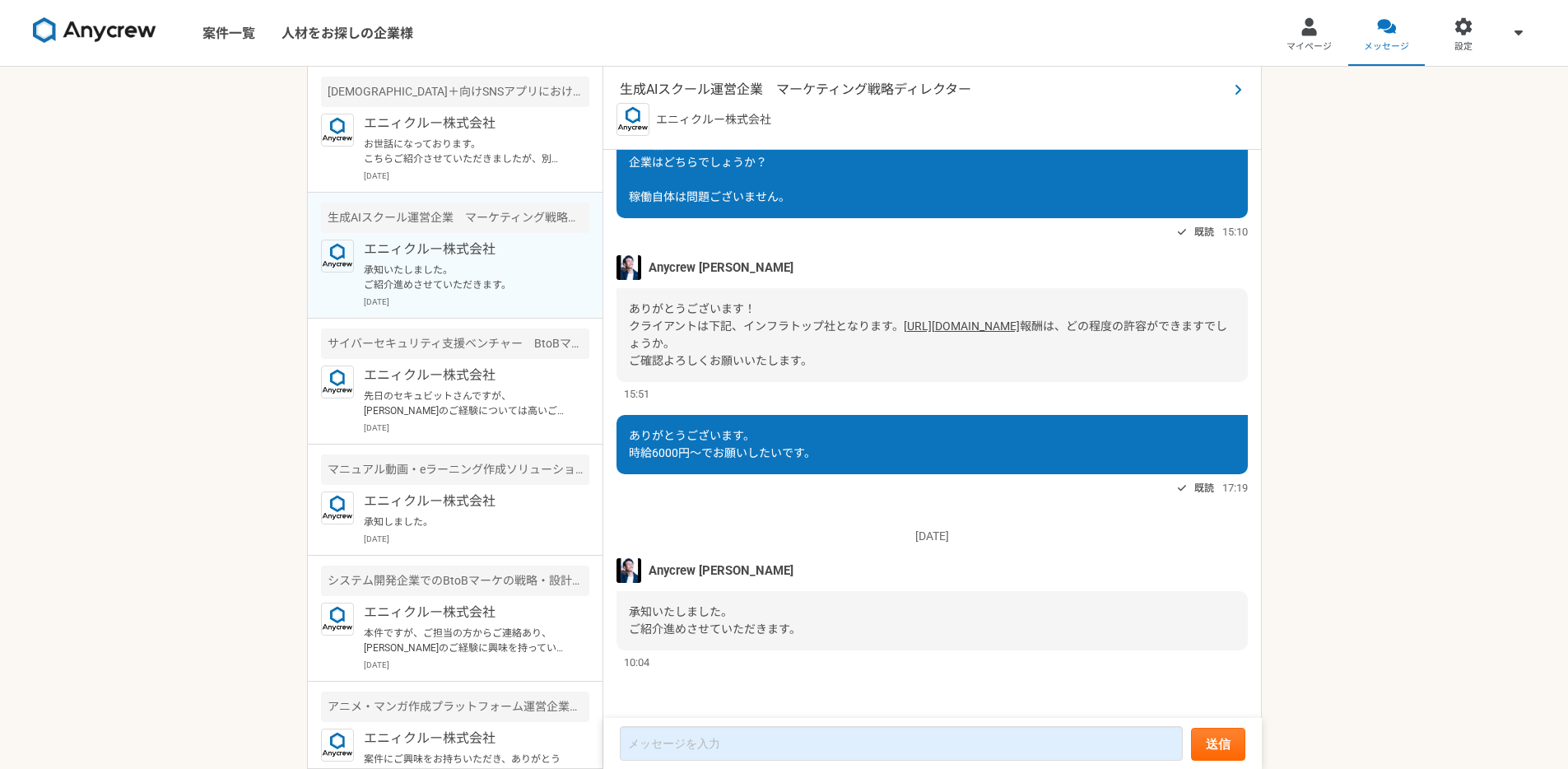
click at [842, 90] on span "生成AIスクール運営企業　マーケティング戦略ディレクター" at bounding box center [924, 90] width 608 height 20
